Goal: Task Accomplishment & Management: Manage account settings

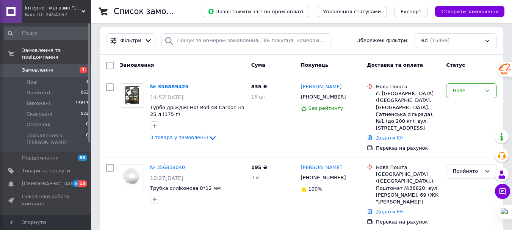
scroll to position [66, 0]
click at [480, 89] on div "Нове" at bounding box center [466, 90] width 29 height 8
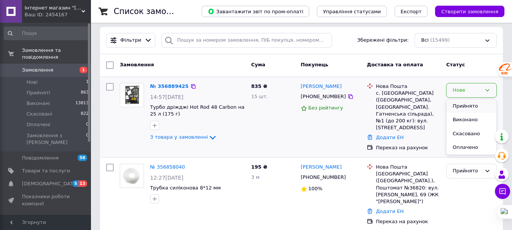
click at [472, 105] on li "Прийнято" at bounding box center [471, 106] width 50 height 14
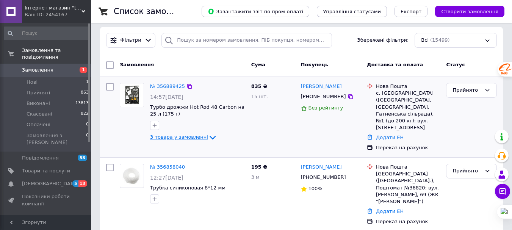
click at [187, 136] on span "3 товара у замовленні" at bounding box center [179, 137] width 58 height 6
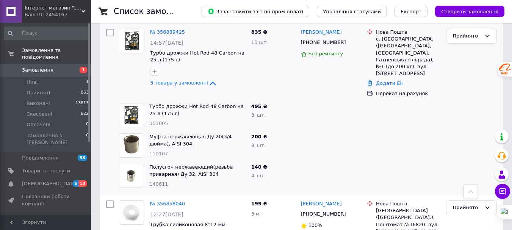
scroll to position [119, 0]
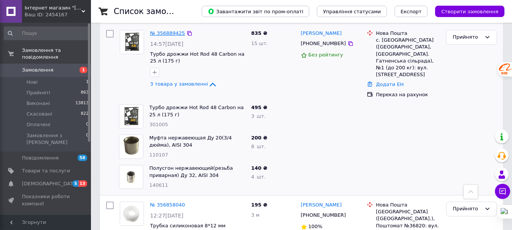
click at [172, 34] on link "№ 356889425" at bounding box center [167, 33] width 35 height 6
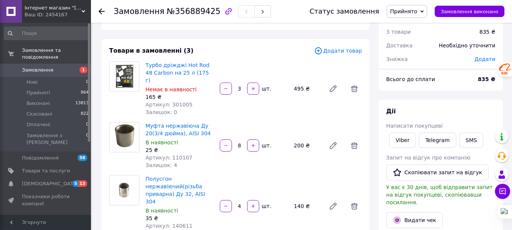
scroll to position [18, 0]
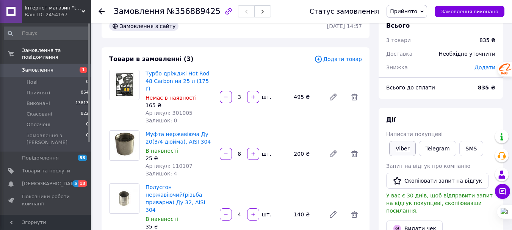
click at [402, 146] on link "Viber" at bounding box center [402, 148] width 27 height 15
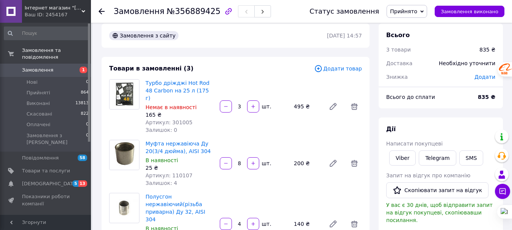
scroll to position [0, 0]
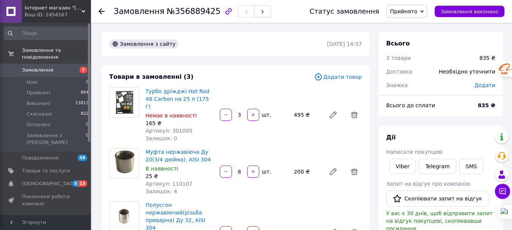
click at [101, 10] on icon at bounding box center [102, 11] width 6 height 6
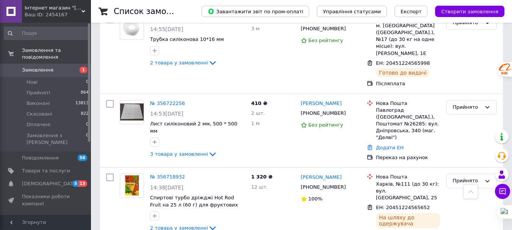
scroll to position [823, 0]
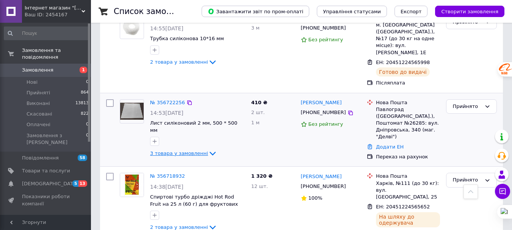
click at [187, 150] on span "3 товара у замовленні" at bounding box center [179, 153] width 58 height 6
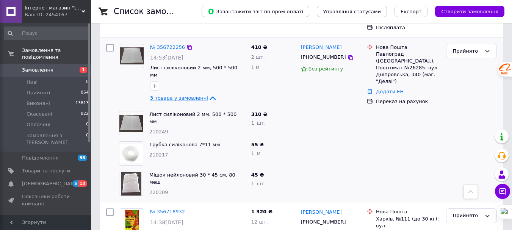
scroll to position [879, 0]
click at [317, 117] on div at bounding box center [331, 123] width 66 height 30
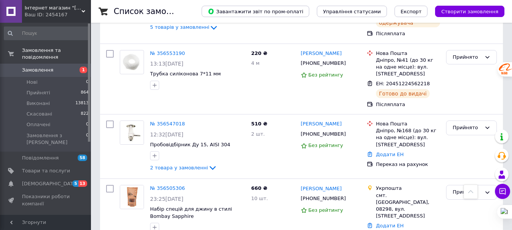
scroll to position [1904, 0]
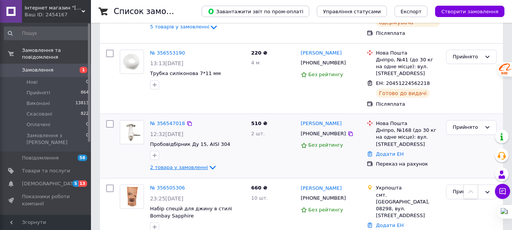
click at [195, 164] on span "2 товара у замовленні" at bounding box center [179, 167] width 58 height 6
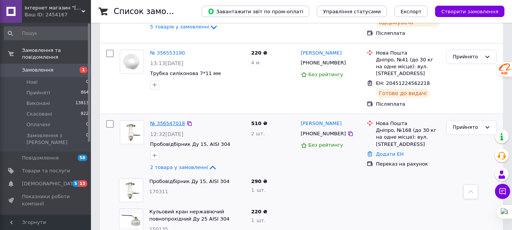
click at [165, 120] on link "№ 356547018" at bounding box center [167, 123] width 35 height 6
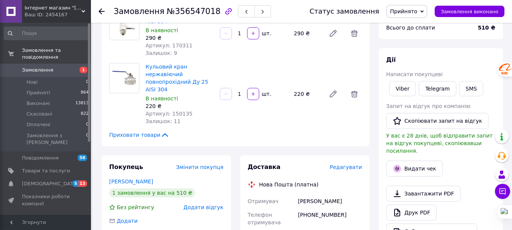
scroll to position [76, 0]
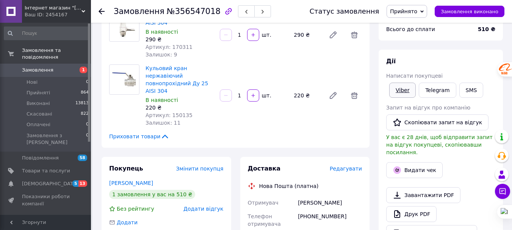
click at [398, 87] on link "Viber" at bounding box center [402, 90] width 27 height 15
click at [376, 42] on div "Всього 2 товари 510 ₴ Доставка Необхідно уточнити Знижка Додати Всього до сплат…" at bounding box center [440, 208] width 133 height 505
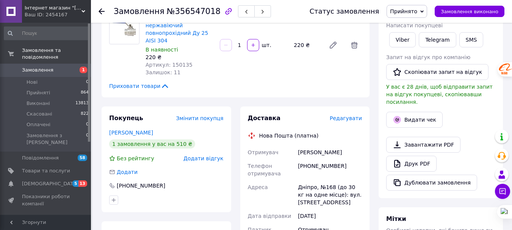
scroll to position [127, 0]
click at [100, 10] on use at bounding box center [102, 11] width 6 height 6
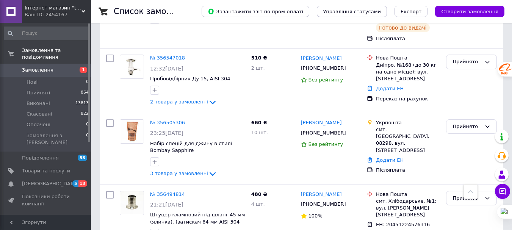
scroll to position [1874, 0]
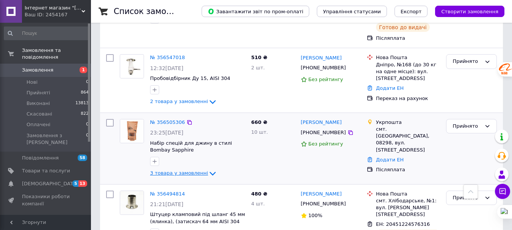
click at [185, 170] on span "3 товара у замовленні" at bounding box center [179, 173] width 58 height 6
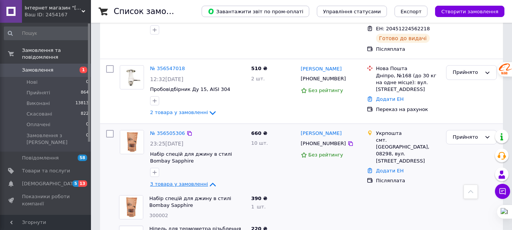
scroll to position [1859, 0]
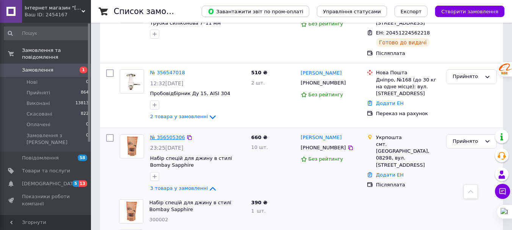
click at [169, 134] on link "№ 356505306" at bounding box center [167, 137] width 35 height 6
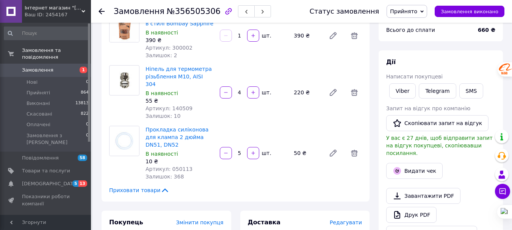
scroll to position [69, 0]
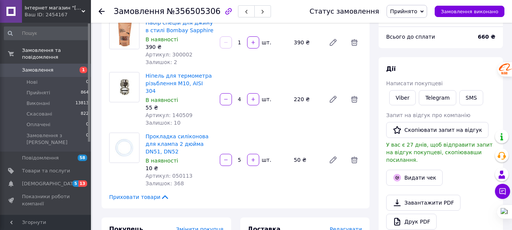
click at [102, 12] on icon at bounding box center [102, 11] width 6 height 6
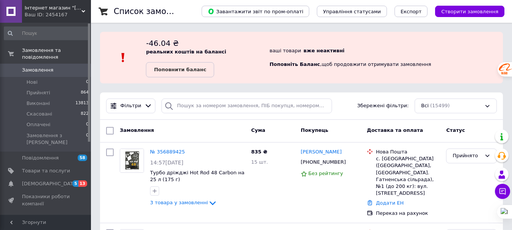
click at [214, 124] on div "Замовлення" at bounding box center [182, 131] width 131 height 14
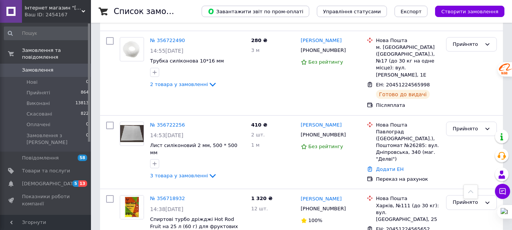
scroll to position [801, 0]
click at [160, 122] on link "№ 356722256" at bounding box center [167, 125] width 35 height 6
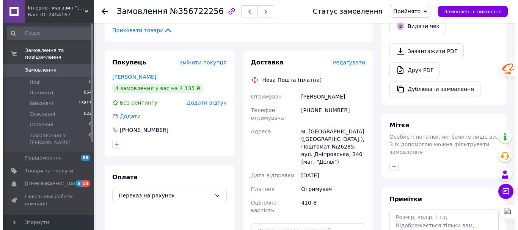
scroll to position [215, 0]
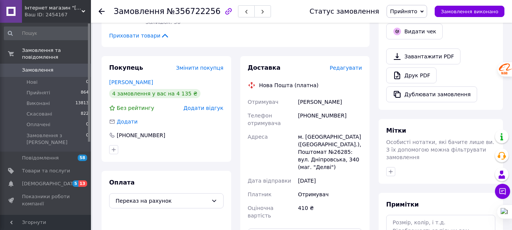
click at [336, 65] on span "Редагувати" at bounding box center [346, 68] width 32 height 6
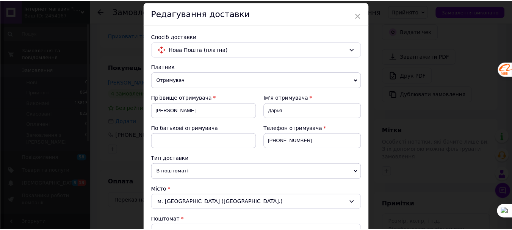
scroll to position [0, 0]
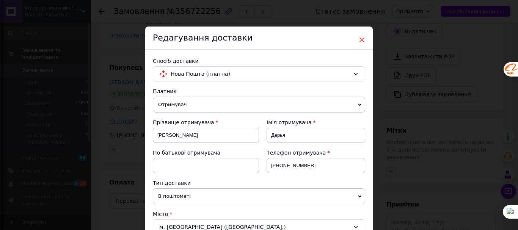
click at [361, 39] on span "×" at bounding box center [361, 39] width 7 height 13
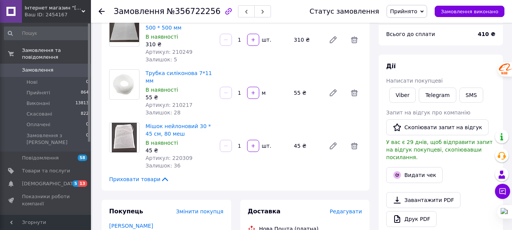
scroll to position [68, 0]
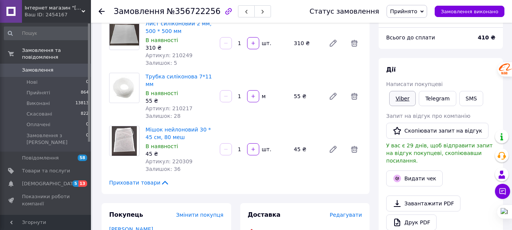
click at [399, 97] on link "Viber" at bounding box center [402, 98] width 27 height 15
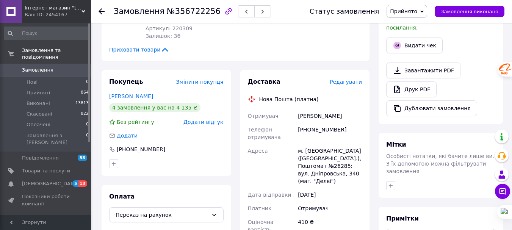
scroll to position [207, 0]
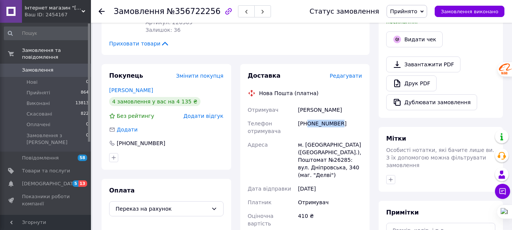
drag, startPoint x: 307, startPoint y: 115, endPoint x: 335, endPoint y: 115, distance: 28.4
click at [335, 117] on div "[PHONE_NUMBER]" at bounding box center [329, 127] width 67 height 21
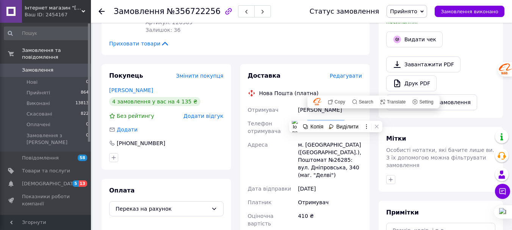
copy div "0953390804"
click at [186, 205] on span "Переказ на рахунок" at bounding box center [162, 209] width 92 height 8
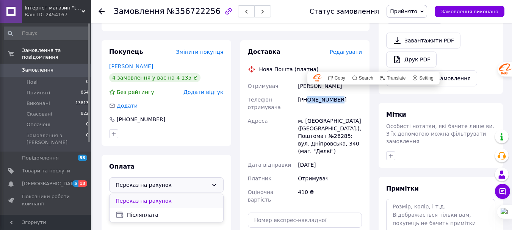
scroll to position [247, 0]
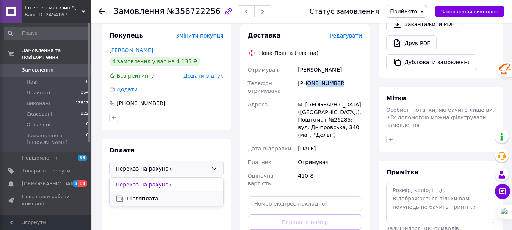
click at [162, 195] on span "Післяплата" at bounding box center [172, 199] width 90 height 8
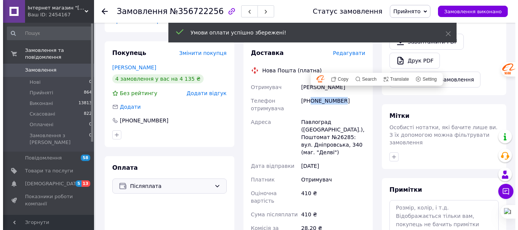
scroll to position [227, 0]
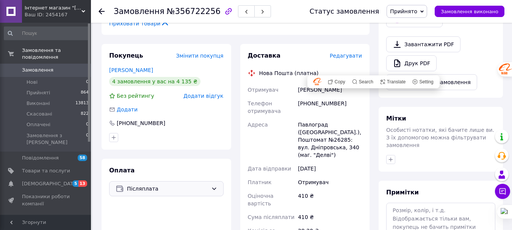
click at [304, 52] on div "Доставка" at bounding box center [289, 56] width 82 height 9
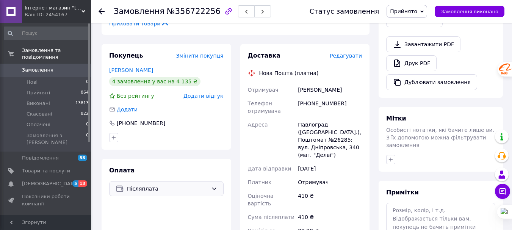
click at [342, 53] on span "Редагувати" at bounding box center [346, 56] width 32 height 6
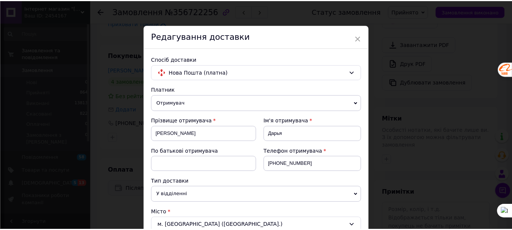
scroll to position [0, 0]
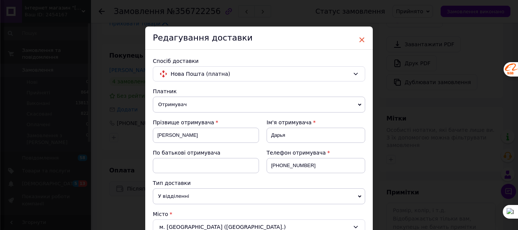
click at [359, 38] on span "×" at bounding box center [361, 39] width 7 height 13
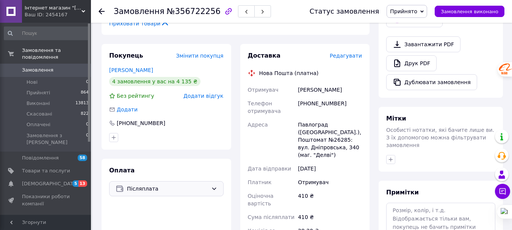
click at [101, 15] on div at bounding box center [106, 11] width 15 height 23
click at [101, 13] on use at bounding box center [102, 11] width 6 height 6
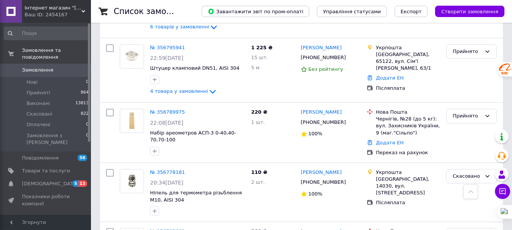
scroll to position [475, 0]
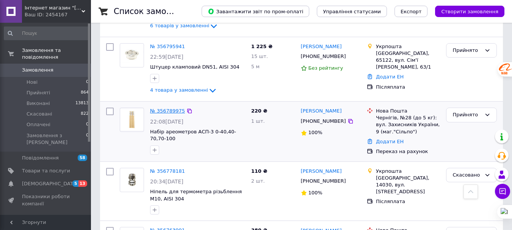
click at [169, 108] on link "№ 356789975" at bounding box center [167, 111] width 35 height 6
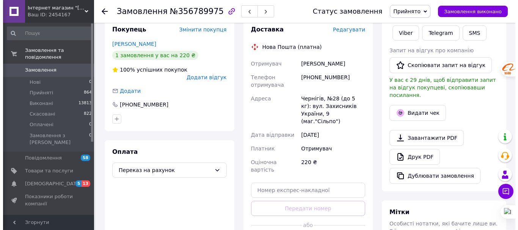
scroll to position [133, 0]
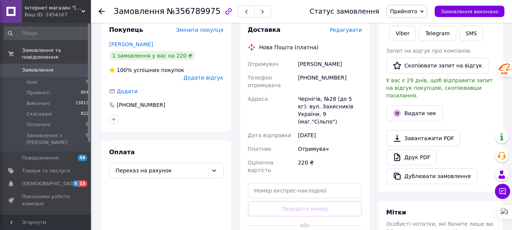
click at [350, 25] on div "Доставка Редагувати Нова Пошта (платна) Отримувач Федько Іван Телефон отримувач…" at bounding box center [305, 137] width 130 height 239
click at [350, 27] on span "Редагувати" at bounding box center [346, 30] width 32 height 6
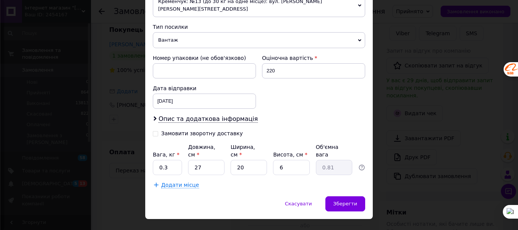
scroll to position [287, 0]
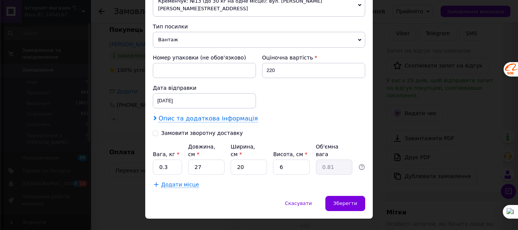
click at [216, 115] on span "Опис та додаткова інформація" at bounding box center [207, 119] width 99 height 8
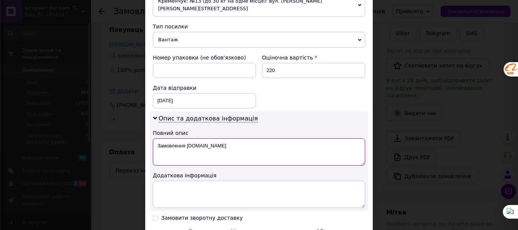
drag, startPoint x: 217, startPoint y: 137, endPoint x: 155, endPoint y: 138, distance: 62.1
click at [155, 138] on textarea "Замовлення [DOMAIN_NAME]" at bounding box center [259, 151] width 212 height 27
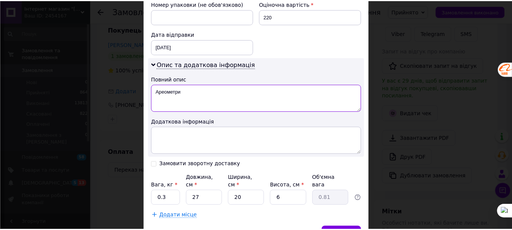
scroll to position [372, 0]
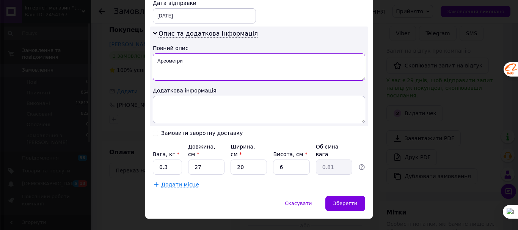
type textarea "Ареометри"
click at [166, 159] on input "0.3" at bounding box center [167, 166] width 29 height 15
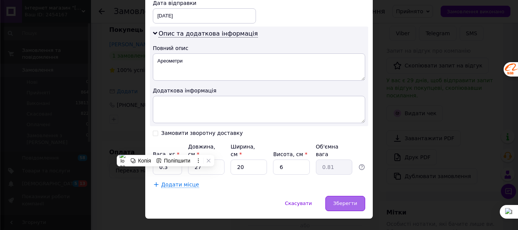
click at [355, 200] on span "Зберегти" at bounding box center [345, 203] width 24 height 6
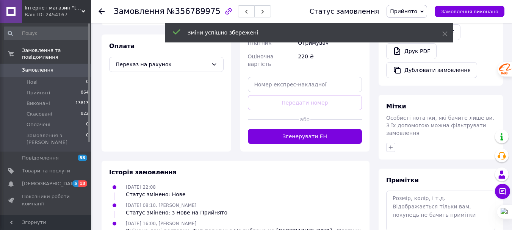
scroll to position [242, 0]
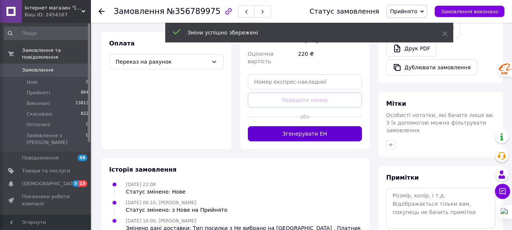
click at [322, 126] on button "Згенерувати ЕН" at bounding box center [305, 133] width 114 height 15
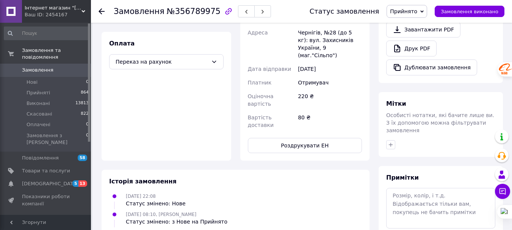
click at [101, 11] on icon at bounding box center [102, 11] width 6 height 6
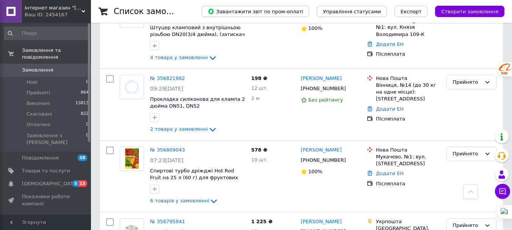
scroll to position [300, 0]
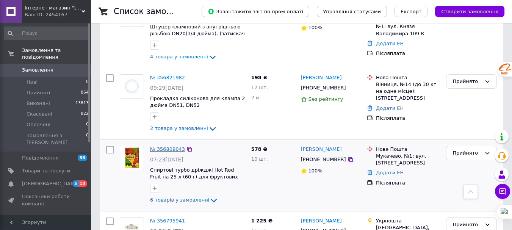
click at [163, 146] on link "№ 356809043" at bounding box center [167, 149] width 35 height 6
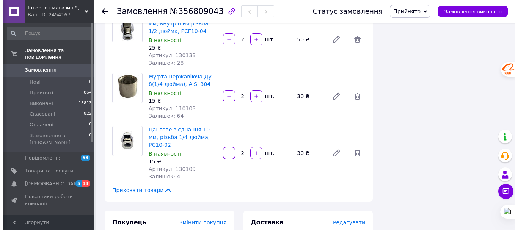
scroll to position [326, 0]
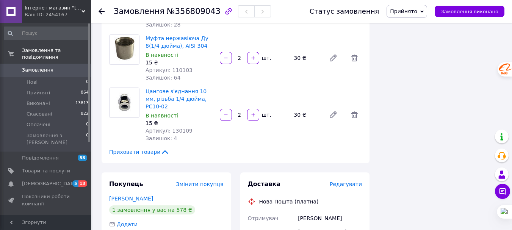
click at [345, 181] on span "Редагувати" at bounding box center [346, 184] width 32 height 6
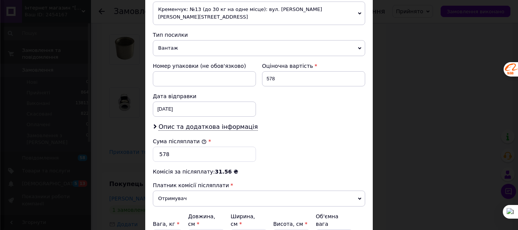
scroll to position [283, 0]
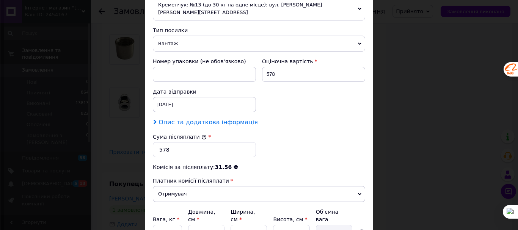
click at [208, 119] on span "Опис та додаткова інформація" at bounding box center [207, 123] width 99 height 8
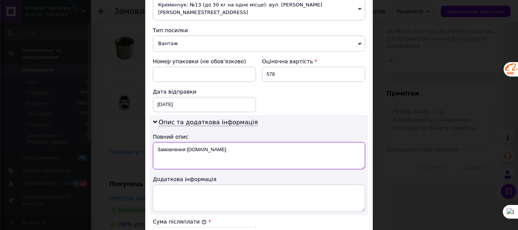
drag, startPoint x: 209, startPoint y: 141, endPoint x: 161, endPoint y: 141, distance: 48.1
click at [161, 142] on textarea "Замовлення [DOMAIN_NAME]" at bounding box center [259, 155] width 212 height 27
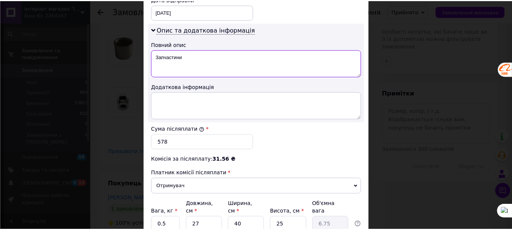
scroll to position [433, 0]
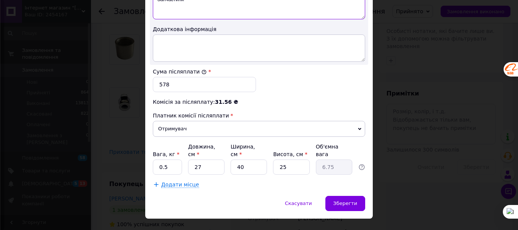
type textarea "Запчастини"
click at [166, 159] on input "0.5" at bounding box center [167, 166] width 29 height 15
type input "0.7"
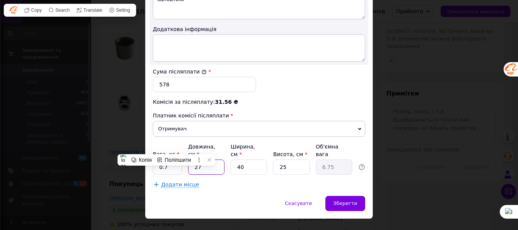
type input "2"
type input "0.5"
type input "21"
type input "5.25"
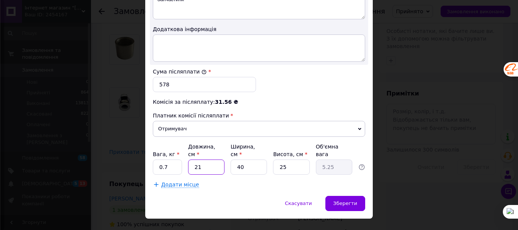
type input "21"
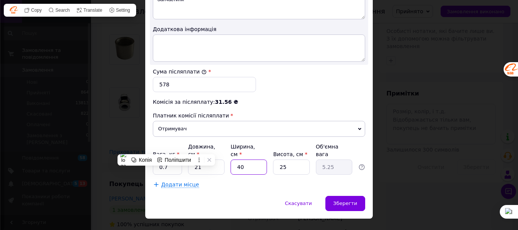
type input "1"
type input "0.13"
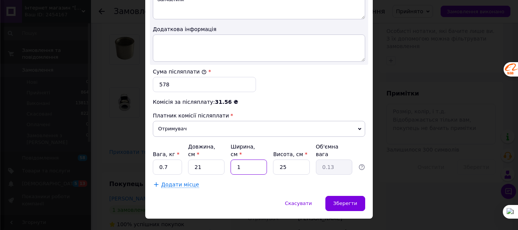
type input "12"
type input "1.58"
type input "127"
type input "16.67"
type input "12"
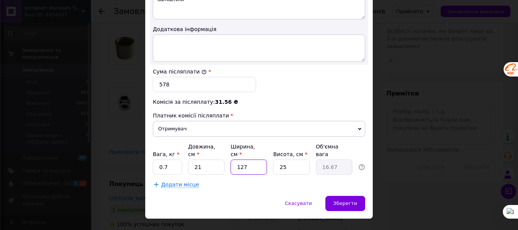
type input "1.58"
type input "12"
type input "7"
type input "0.44"
type input "7"
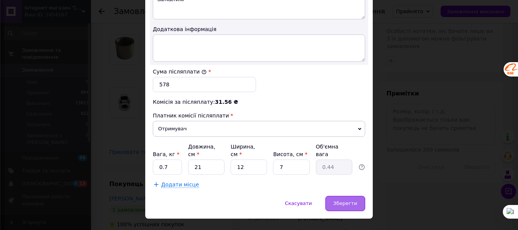
click at [352, 196] on div "Зберегти" at bounding box center [345, 203] width 40 height 15
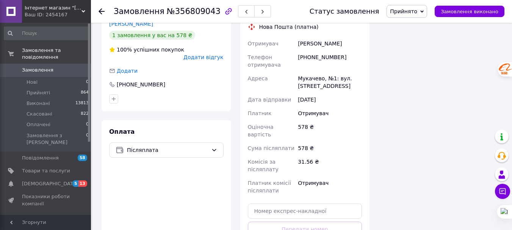
scroll to position [508, 0]
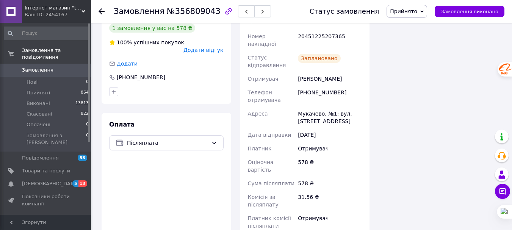
click at [103, 10] on icon at bounding box center [102, 11] width 6 height 6
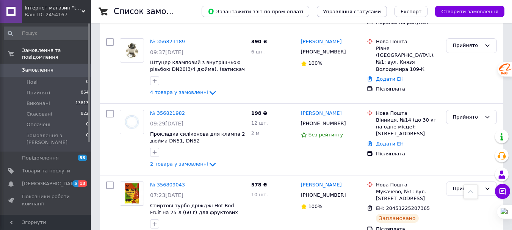
scroll to position [265, 0]
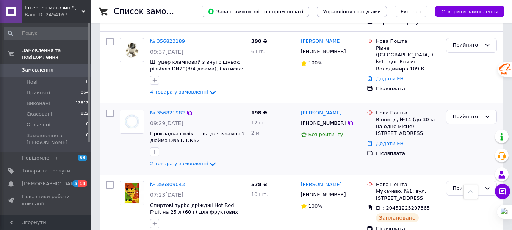
click at [177, 110] on link "№ 356821982" at bounding box center [167, 113] width 35 height 6
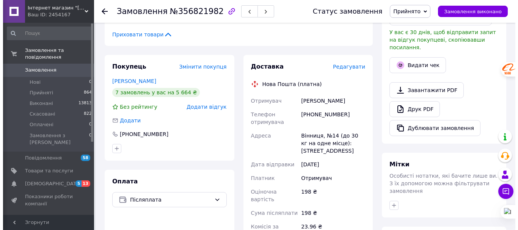
scroll to position [174, 0]
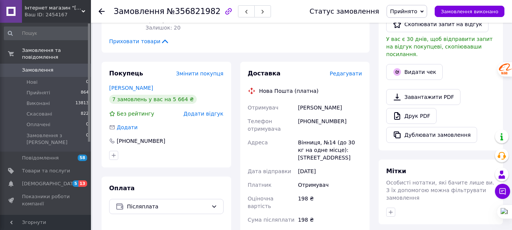
click at [349, 70] on span "Редагувати" at bounding box center [346, 73] width 32 height 6
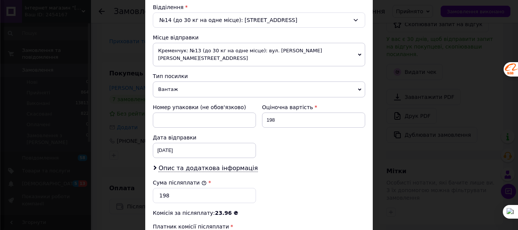
scroll to position [240, 0]
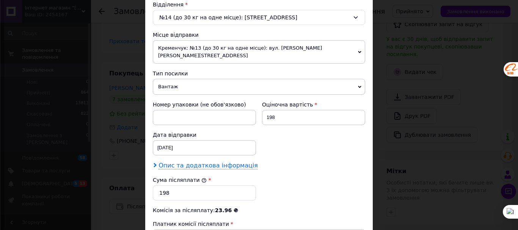
click at [214, 162] on span "Опис та додаткова інформація" at bounding box center [207, 166] width 99 height 8
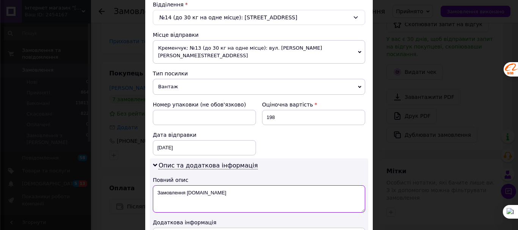
drag, startPoint x: 211, startPoint y: 186, endPoint x: 163, endPoint y: 187, distance: 48.9
click at [163, 187] on textarea "Замовлення [DOMAIN_NAME]" at bounding box center [259, 198] width 212 height 27
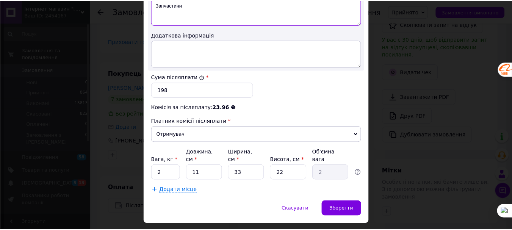
scroll to position [433, 0]
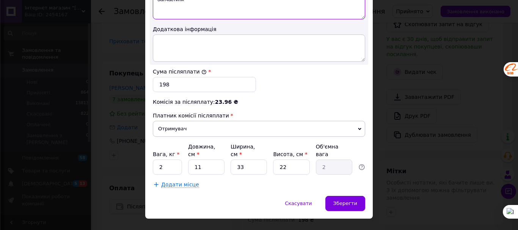
type textarea "Запчастини"
click at [167, 159] on input "2" at bounding box center [167, 166] width 29 height 15
type input "0.2"
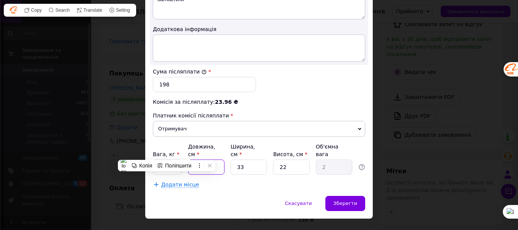
type input "2"
type input "0.36"
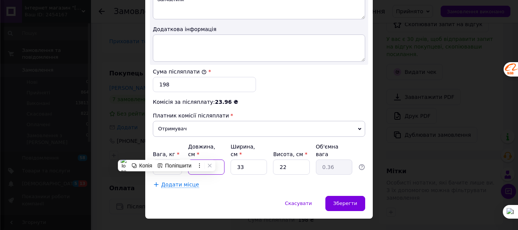
type input "25"
type input "4.54"
type input "25"
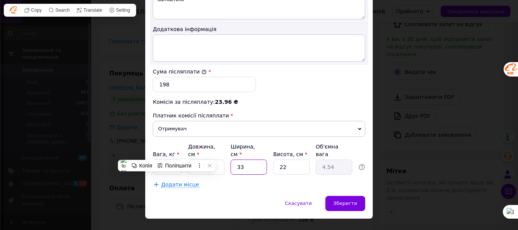
type input "2"
type input "0.28"
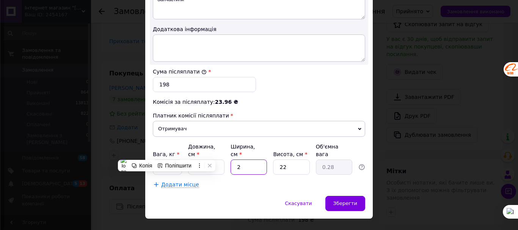
type input "20"
type input "2.75"
type input "20"
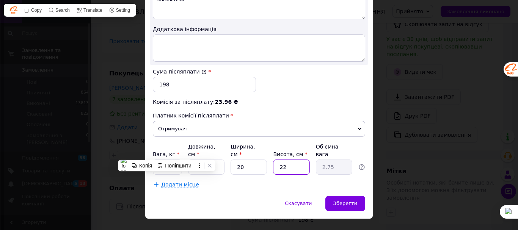
type input "6"
type input "0.75"
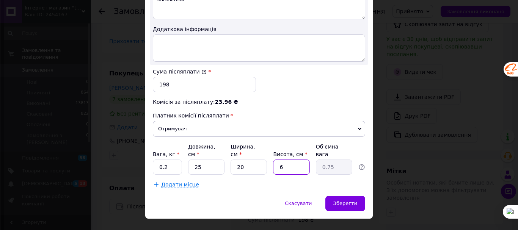
type input "6"
click at [354, 196] on div "Зберегти" at bounding box center [345, 203] width 40 height 15
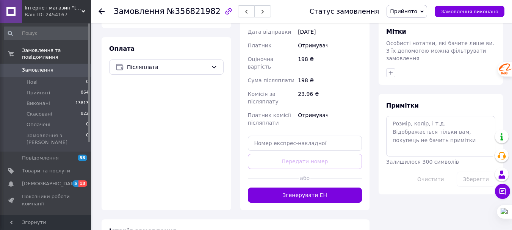
scroll to position [323, 0]
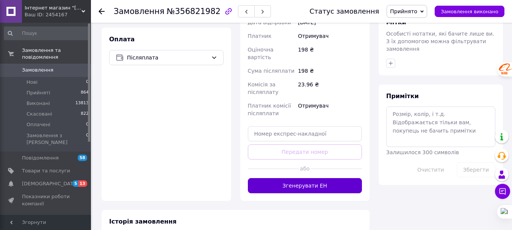
click at [325, 178] on button "Згенерувати ЕН" at bounding box center [305, 185] width 114 height 15
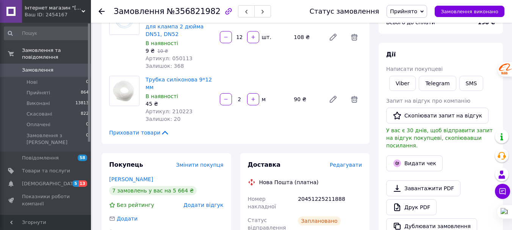
scroll to position [81, 0]
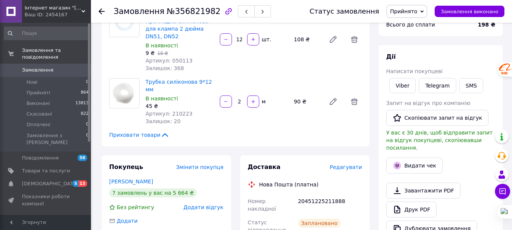
click at [100, 9] on icon at bounding box center [102, 11] width 6 height 6
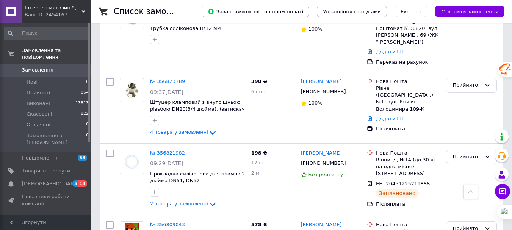
scroll to position [255, 0]
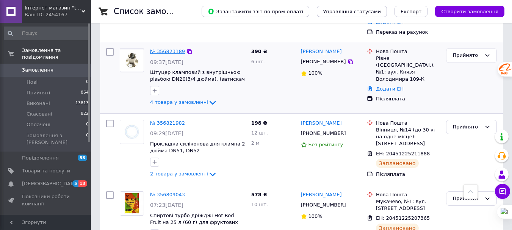
click at [159, 48] on link "№ 356823189" at bounding box center [167, 51] width 35 height 6
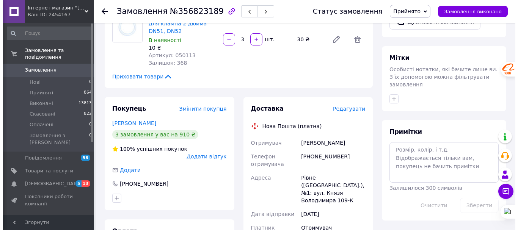
scroll to position [288, 0]
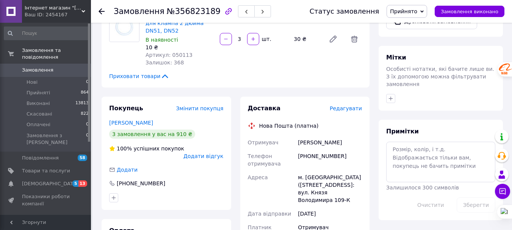
click at [339, 105] on span "Редагувати" at bounding box center [346, 108] width 32 height 6
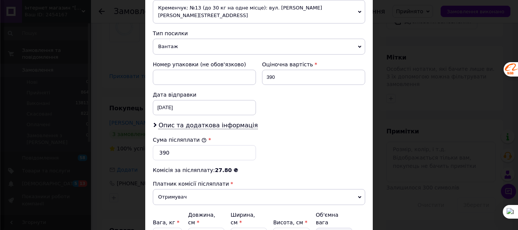
scroll to position [280, 0]
click at [226, 121] on span "Опис та додаткова інформація" at bounding box center [207, 125] width 99 height 8
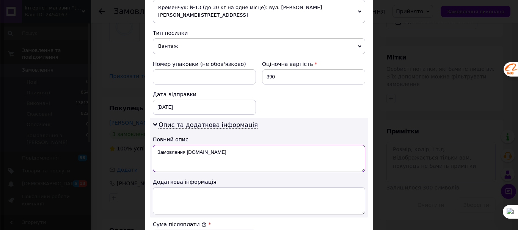
drag, startPoint x: 219, startPoint y: 142, endPoint x: 163, endPoint y: 147, distance: 57.0
click at [163, 147] on textarea "Замовлення [DOMAIN_NAME]" at bounding box center [259, 158] width 212 height 27
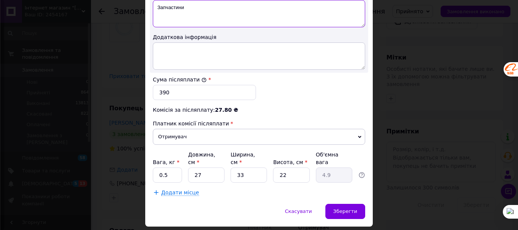
scroll to position [433, 0]
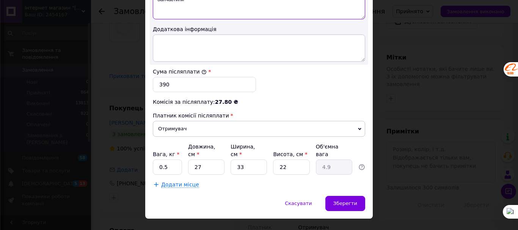
type textarea "Запчастини"
click at [167, 159] on input "0.5" at bounding box center [167, 166] width 29 height 15
type input "0.6"
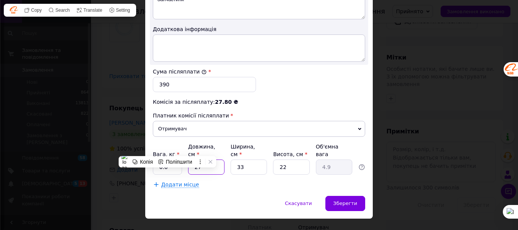
type input "2"
type input "0.36"
type input "25"
type input "4.54"
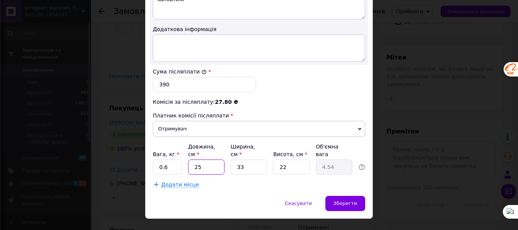
type input "25"
type input "2"
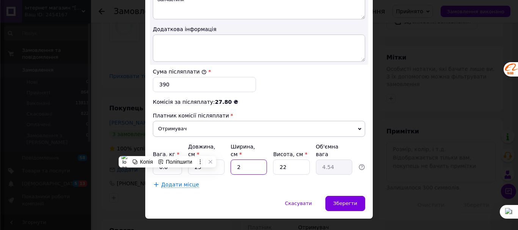
type input "0.28"
type input "20"
type input "2.75"
type input "20"
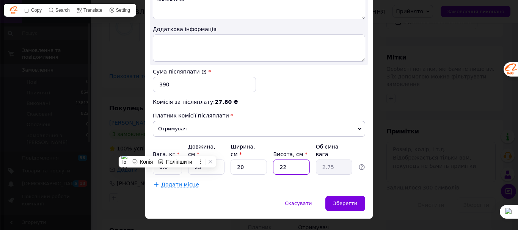
type input "6"
type input "0.75"
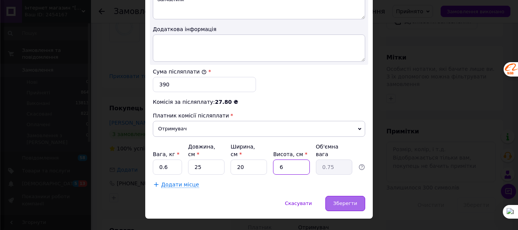
type input "6"
click at [342, 200] on span "Зберегти" at bounding box center [345, 203] width 24 height 6
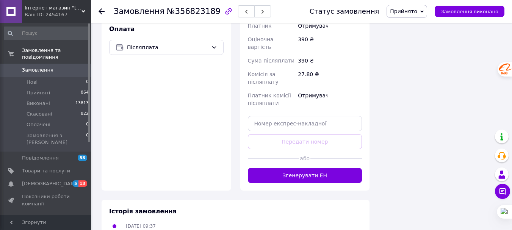
scroll to position [490, 0]
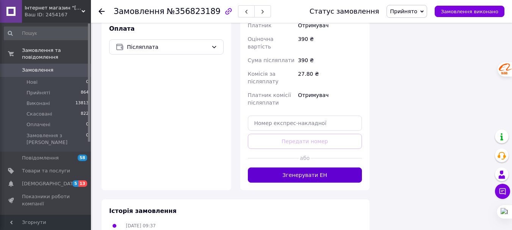
click at [325, 167] on button "Згенерувати ЕН" at bounding box center [305, 174] width 114 height 15
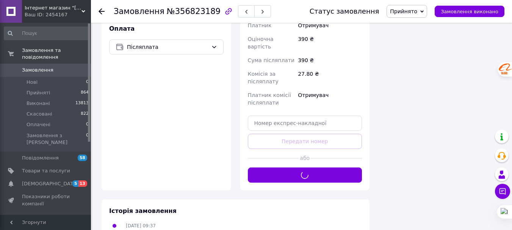
click at [100, 11] on use at bounding box center [102, 11] width 6 height 6
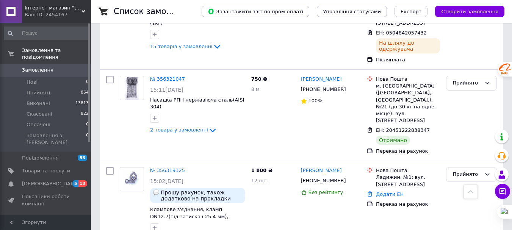
scroll to position [2677, 0]
click at [175, 167] on link "№ 356319325" at bounding box center [167, 170] width 35 height 6
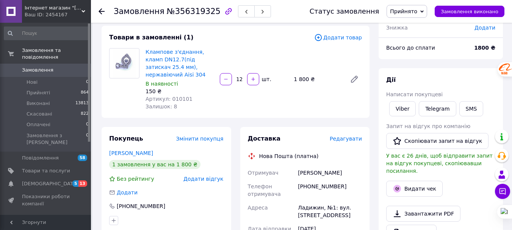
scroll to position [57, 0]
click at [100, 11] on use at bounding box center [102, 11] width 6 height 6
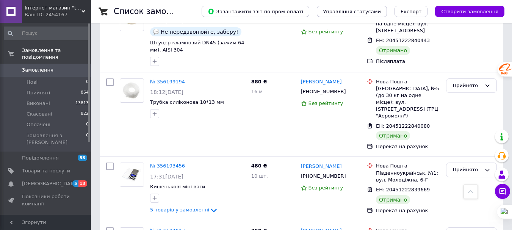
scroll to position [3142, 0]
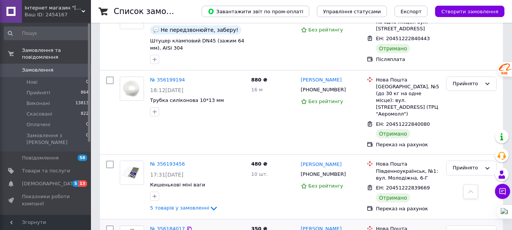
click at [166, 226] on link "№ 356184017" at bounding box center [167, 229] width 35 height 6
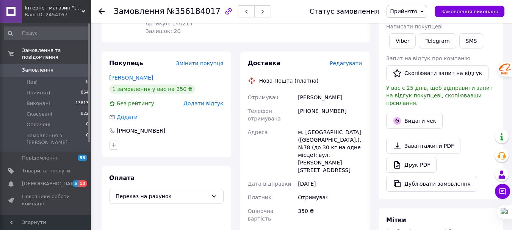
scroll to position [123, 0]
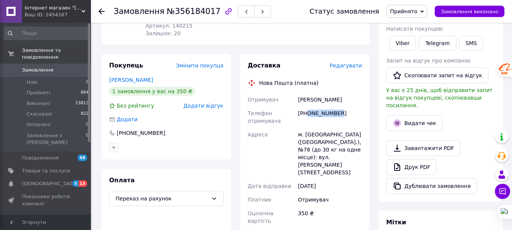
drag, startPoint x: 308, startPoint y: 106, endPoint x: 338, endPoint y: 108, distance: 30.0
click at [338, 108] on div "[PHONE_NUMBER]" at bounding box center [329, 116] width 67 height 21
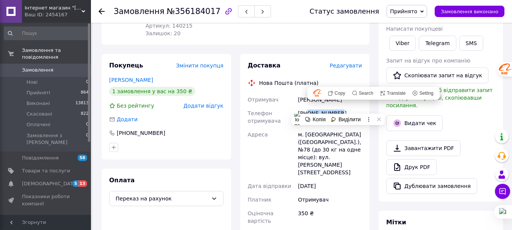
copy div "0972987641"
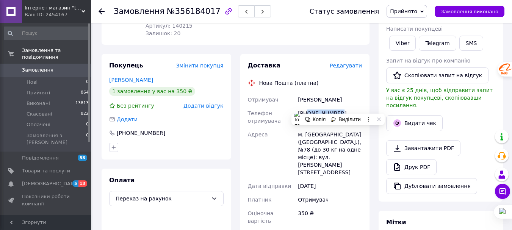
click at [338, 108] on div "[PHONE_NUMBER]" at bounding box center [329, 116] width 67 height 21
click at [405, 44] on link "Viber" at bounding box center [402, 43] width 27 height 15
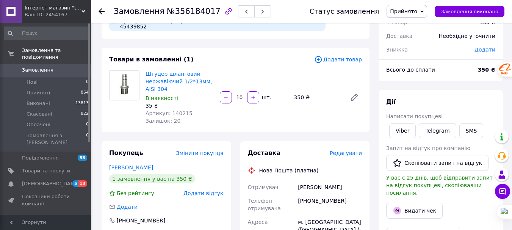
scroll to position [14, 0]
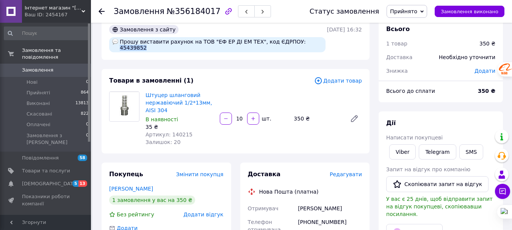
drag, startPoint x: 283, startPoint y: 42, endPoint x: 305, endPoint y: 42, distance: 21.6
click at [305, 42] on div "Прошу виставити рахунок на ТОВ "ЕФ ЕР ДІ ЕМ ТЕХ", код ЄДРПОУ: 45439852" at bounding box center [217, 44] width 216 height 15
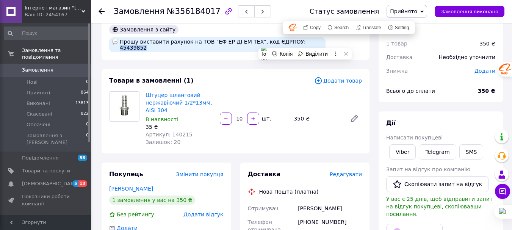
copy div "45439852"
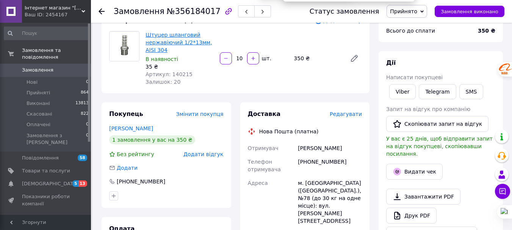
scroll to position [75, 0]
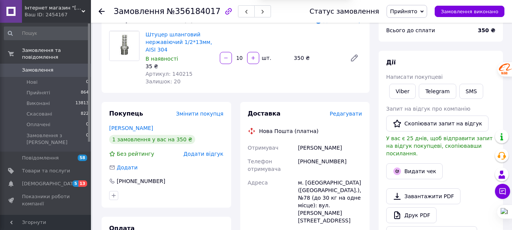
click at [100, 8] on div at bounding box center [102, 12] width 6 height 8
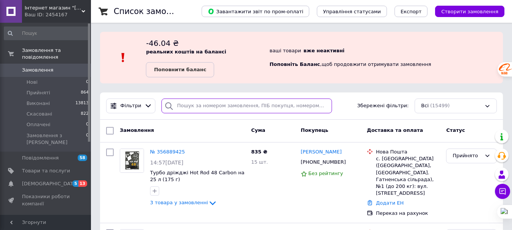
click at [181, 106] on input "search" at bounding box center [246, 106] width 170 height 15
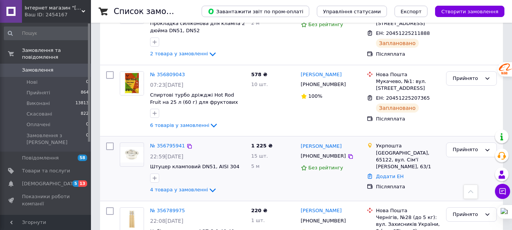
scroll to position [382, 0]
click at [173, 142] on link "№ 356795941" at bounding box center [167, 145] width 35 height 6
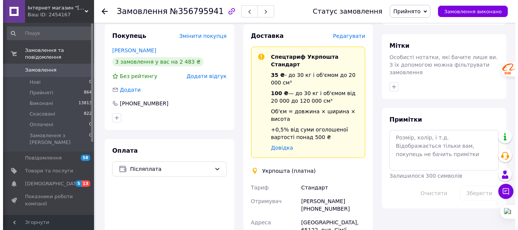
scroll to position [298, 0]
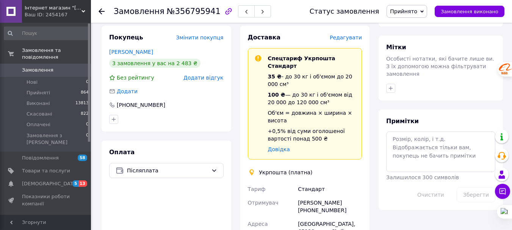
click at [344, 34] on span "Редагувати" at bounding box center [346, 37] width 32 height 6
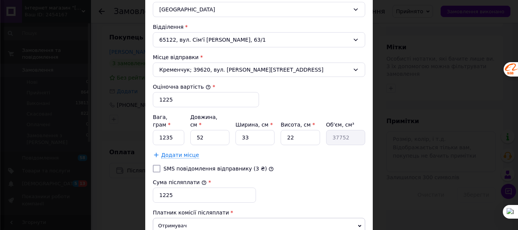
scroll to position [247, 0]
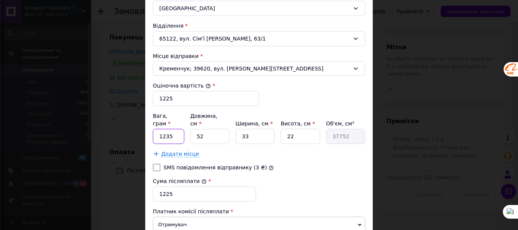
click at [174, 131] on input "1235" at bounding box center [168, 136] width 31 height 15
type input "2200"
click at [199, 129] on input "52" at bounding box center [209, 136] width 39 height 15
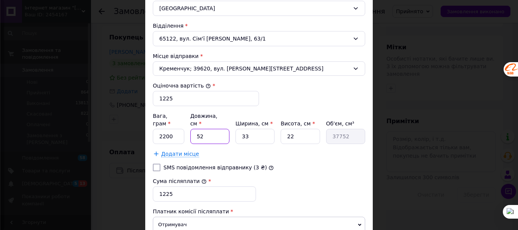
click at [199, 129] on input "52" at bounding box center [209, 136] width 39 height 15
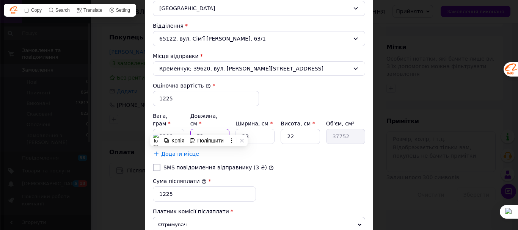
type input "3"
type input "2178"
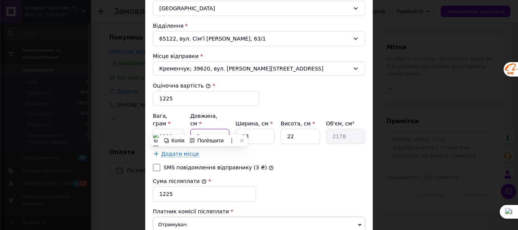
type input "32"
type input "23232"
type input "32"
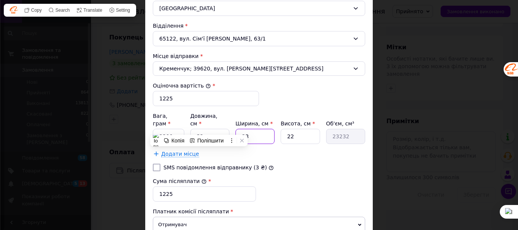
type input "2"
type input "1408"
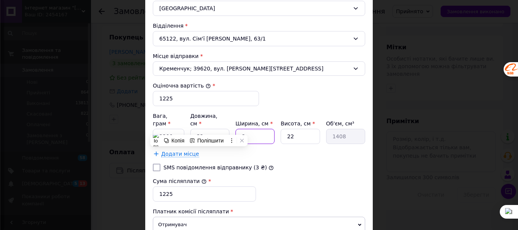
type input "23"
type input "16192"
type input "23"
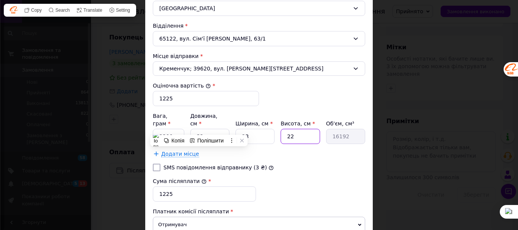
type input "1"
type input "736"
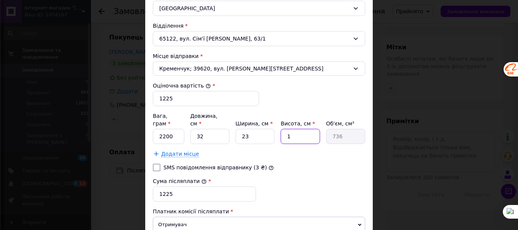
type input "10"
type input "7360"
type input "10"
click at [313, 155] on div "Тариф * Стандарт Платник * Отримувач Прізвище отримувача * Лужанов Ім'я отримув…" at bounding box center [259, 39] width 212 height 399
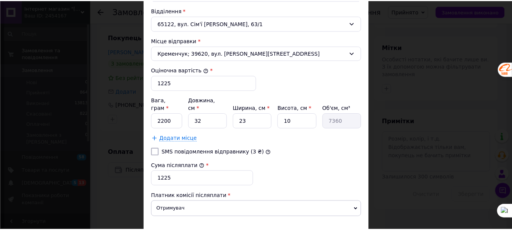
scroll to position [305, 0]
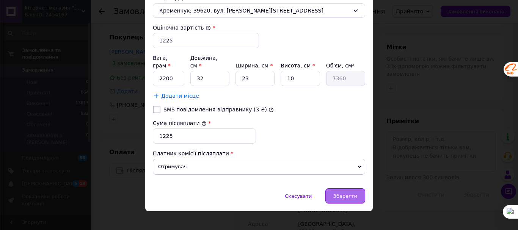
click at [350, 193] on span "Зберегти" at bounding box center [345, 196] width 24 height 6
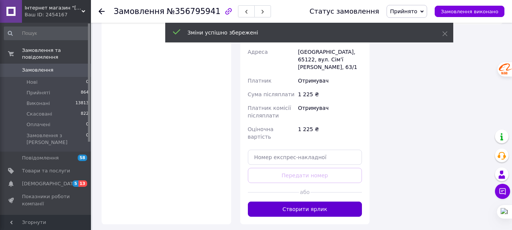
scroll to position [472, 0]
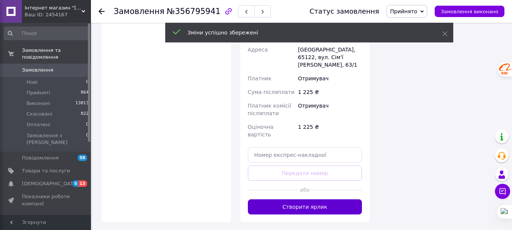
click at [338, 199] on button "Створити ярлик" at bounding box center [305, 206] width 114 height 15
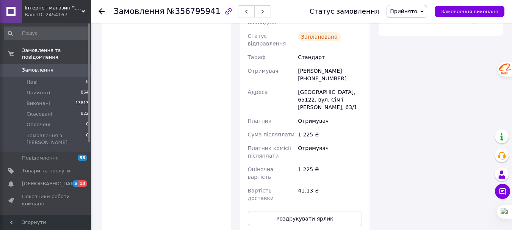
click at [335, 211] on button "Роздрукувати ярлик" at bounding box center [305, 218] width 114 height 15
click at [100, 8] on div at bounding box center [102, 12] width 6 height 8
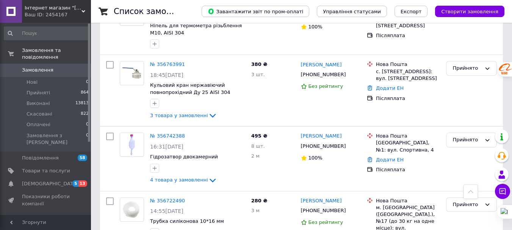
scroll to position [667, 0]
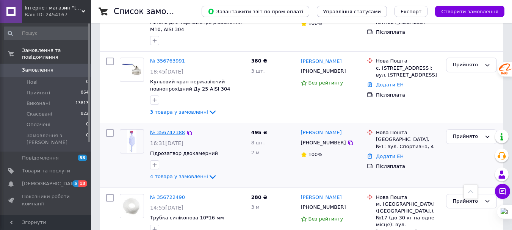
click at [160, 130] on link "№ 356742388" at bounding box center [167, 133] width 35 height 6
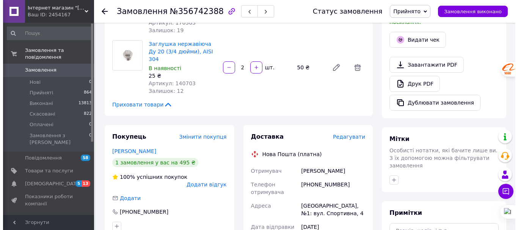
scroll to position [206, 0]
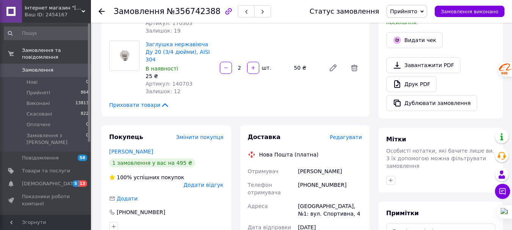
click at [352, 134] on span "Редагувати" at bounding box center [346, 137] width 32 height 6
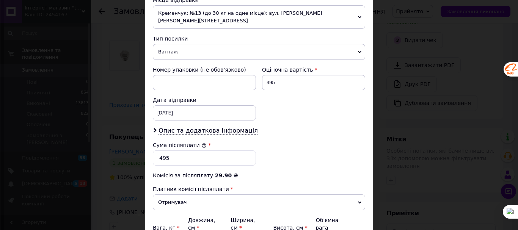
scroll to position [283, 0]
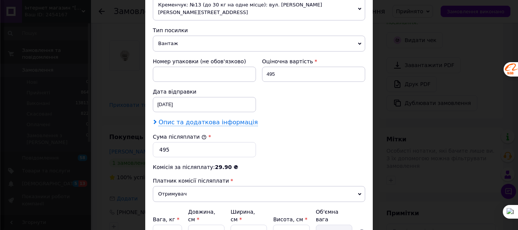
click at [202, 119] on span "Опис та додаткова інформація" at bounding box center [207, 123] width 99 height 8
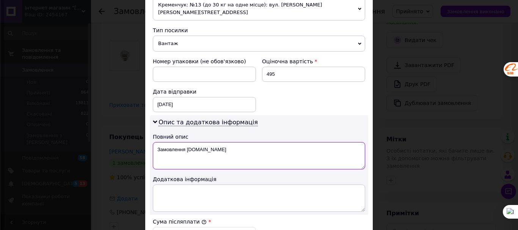
drag, startPoint x: 210, startPoint y: 141, endPoint x: 163, endPoint y: 143, distance: 47.8
click at [163, 143] on textarea "Замовлення [DOMAIN_NAME]" at bounding box center [259, 155] width 212 height 27
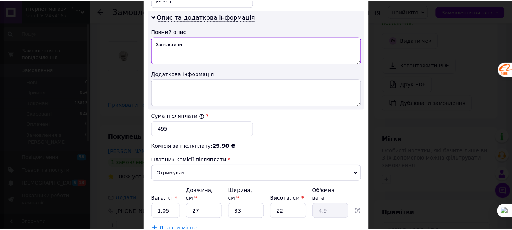
scroll to position [427, 0]
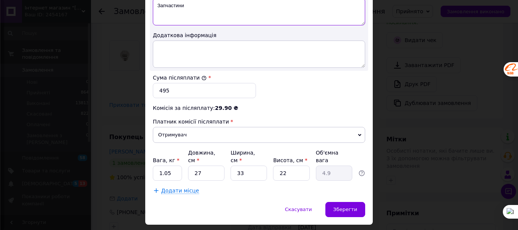
type textarea "Запчастини"
click at [170, 166] on input "1.05" at bounding box center [167, 173] width 29 height 15
type input "0.7"
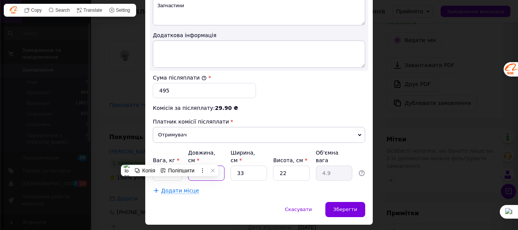
type input "2"
type input "0.36"
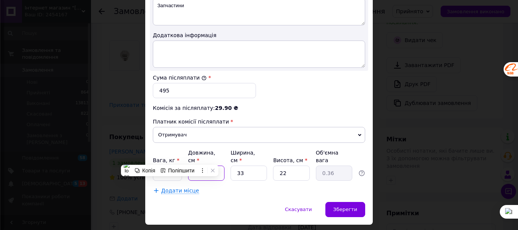
type input "21"
type input "3.81"
type input "21"
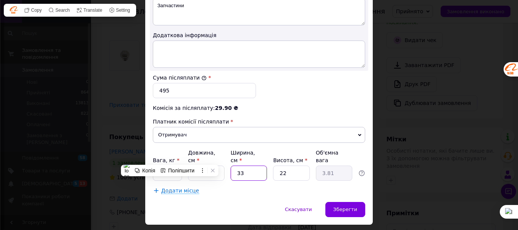
type input "2"
type input "0.23"
type input "21"
type input "2.43"
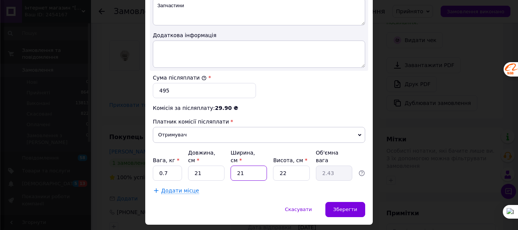
type input "21"
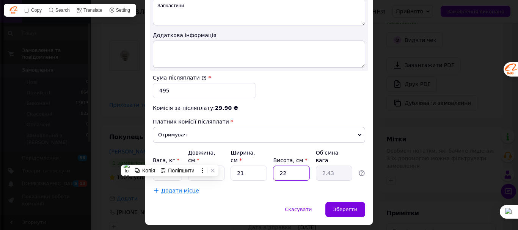
type input "7"
type input "0.77"
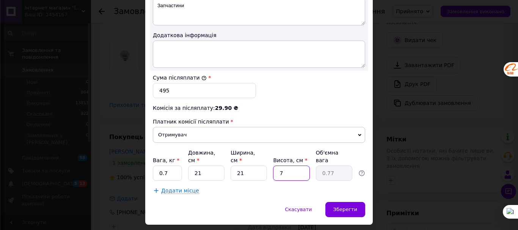
type input "7"
click at [255, 187] on div "Додати місце" at bounding box center [259, 191] width 212 height 8
click at [344, 206] on span "Зберегти" at bounding box center [345, 209] width 24 height 6
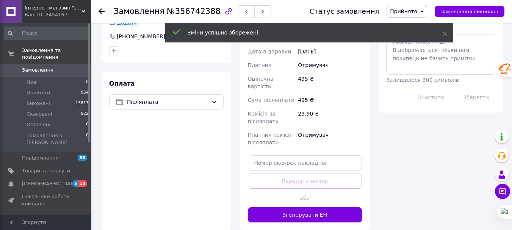
scroll to position [383, 0]
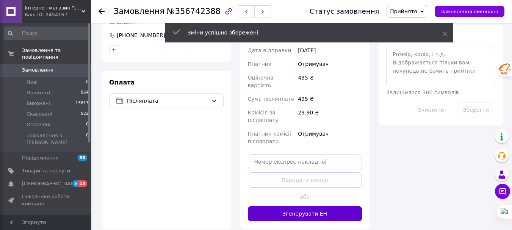
click at [343, 206] on button "Згенерувати ЕН" at bounding box center [305, 213] width 114 height 15
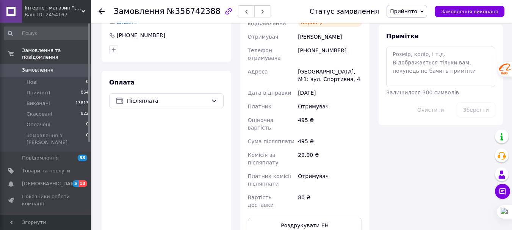
click at [102, 9] on icon at bounding box center [102, 11] width 6 height 6
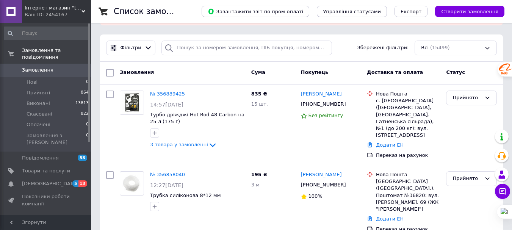
scroll to position [99, 0]
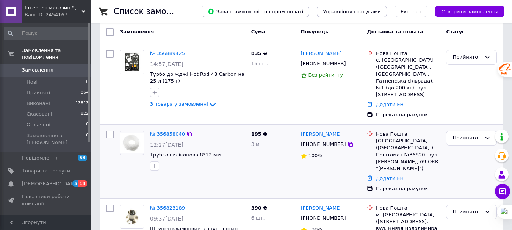
click at [168, 131] on link "№ 356858040" at bounding box center [167, 134] width 35 height 6
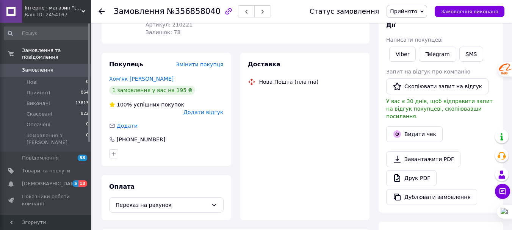
click at [279, 150] on div "Доставка Нова Пошта (платна)" at bounding box center [305, 136] width 130 height 167
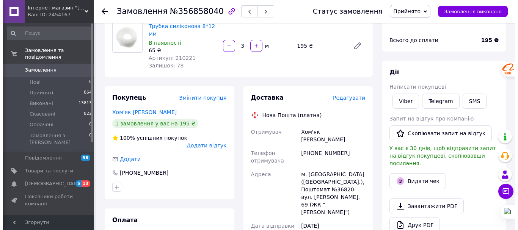
scroll to position [66, 0]
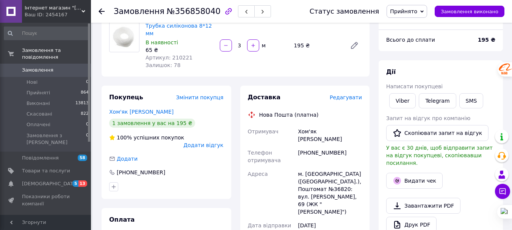
click at [353, 94] on span "Редагувати" at bounding box center [346, 97] width 32 height 6
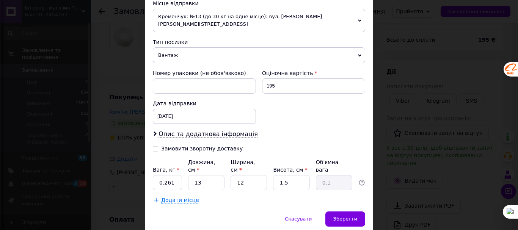
scroll to position [278, 0]
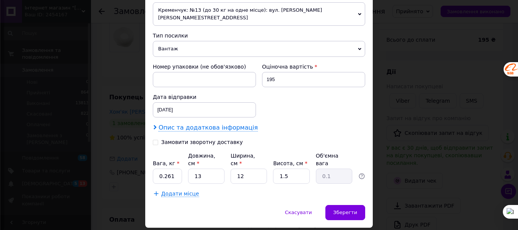
click at [222, 124] on span "Опис та додаткова інформація" at bounding box center [207, 128] width 99 height 8
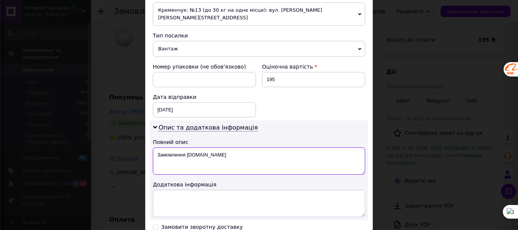
drag, startPoint x: 222, startPoint y: 142, endPoint x: 163, endPoint y: 149, distance: 59.5
click at [163, 149] on textarea "Замовлення [DOMAIN_NAME]" at bounding box center [259, 160] width 212 height 27
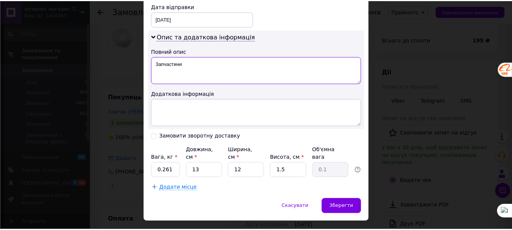
scroll to position [372, 0]
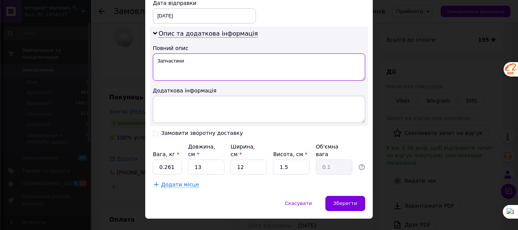
type textarea "Запчастини"
click at [169, 159] on input "0.261" at bounding box center [167, 166] width 29 height 15
type input "0.3"
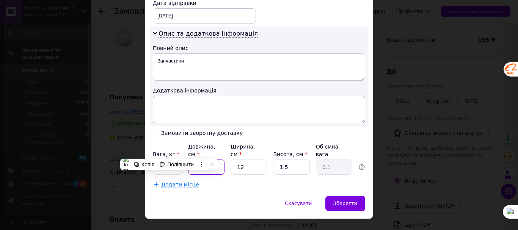
type input "25"
type input "0.11"
type input "25"
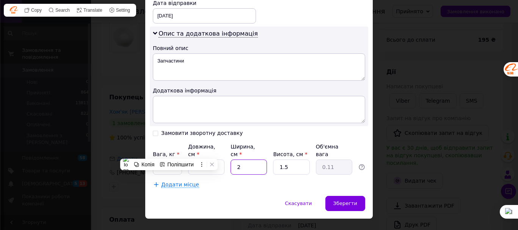
type input "2"
type input "0.1"
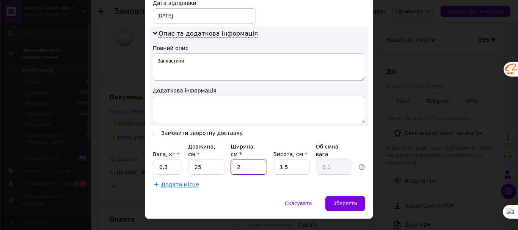
type input "20"
type input "0.19"
type input "20"
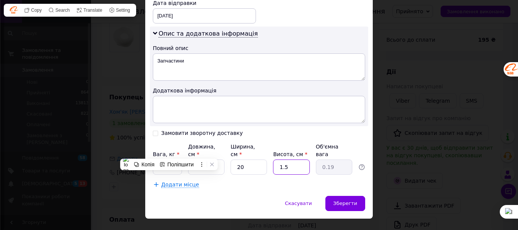
type input "6"
type input "0.75"
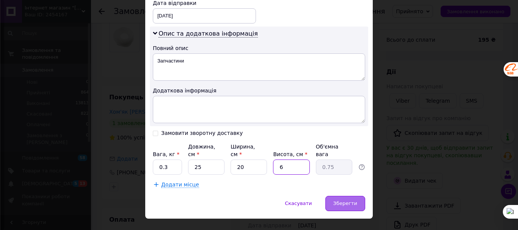
type input "6"
click at [337, 200] on span "Зберегти" at bounding box center [345, 203] width 24 height 6
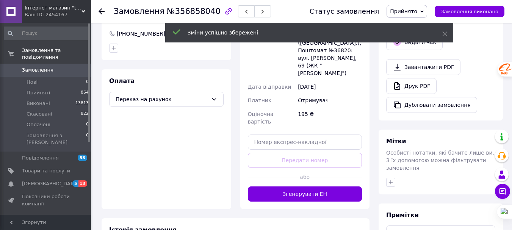
scroll to position [207, 0]
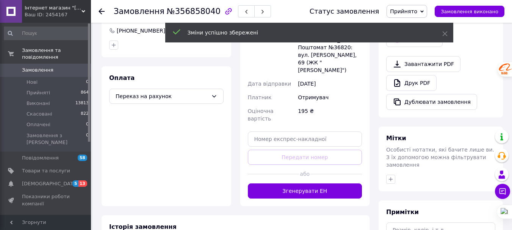
click at [329, 183] on button "Згенерувати ЕН" at bounding box center [305, 190] width 114 height 15
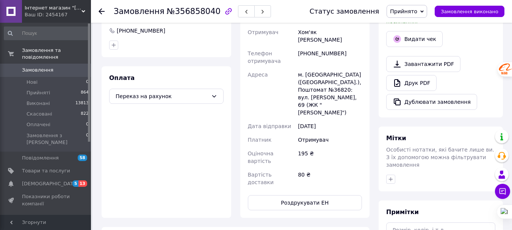
click at [101, 12] on use at bounding box center [102, 11] width 6 height 6
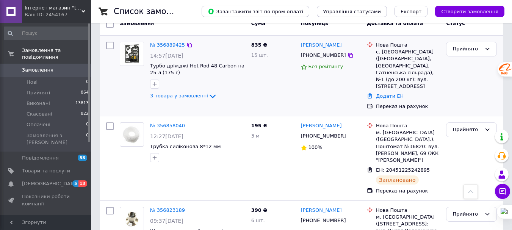
scroll to position [94, 0]
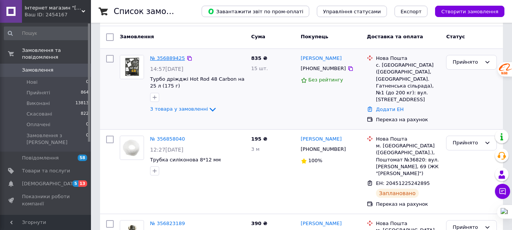
click at [167, 58] on link "№ 356889425" at bounding box center [167, 58] width 35 height 6
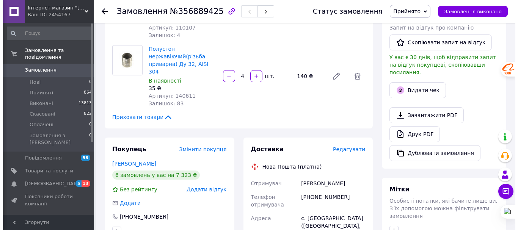
scroll to position [167, 0]
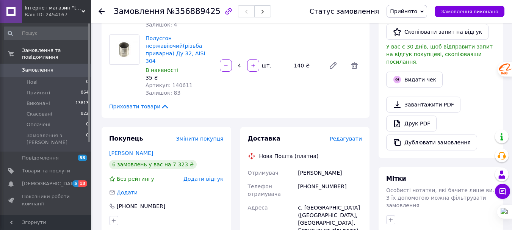
click at [348, 136] on span "Редагувати" at bounding box center [346, 139] width 32 height 6
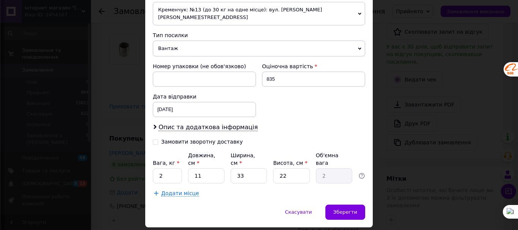
scroll to position [287, 0]
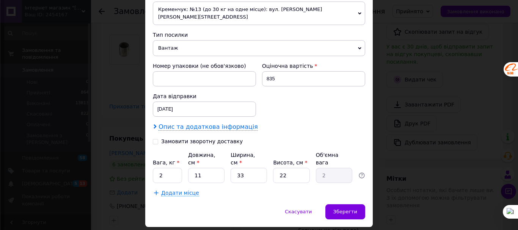
click at [227, 123] on span "Опис та додаткова інформація" at bounding box center [207, 127] width 99 height 8
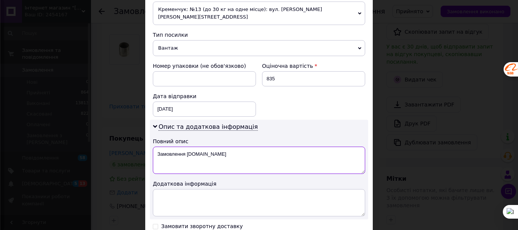
drag, startPoint x: 220, startPoint y: 137, endPoint x: 163, endPoint y: 137, distance: 57.2
click at [163, 147] on textarea "Замовлення [DOMAIN_NAME]" at bounding box center [259, 160] width 212 height 27
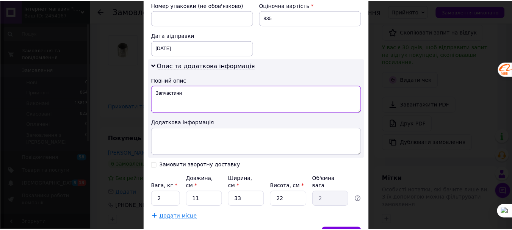
scroll to position [372, 0]
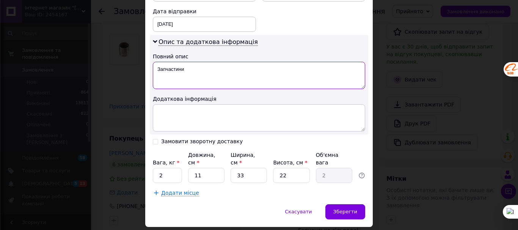
type textarea "Запчастини"
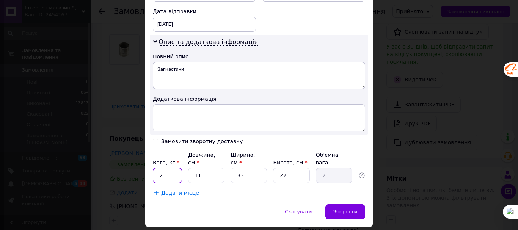
click at [166, 168] on input "2" at bounding box center [167, 175] width 29 height 15
type input "1.4"
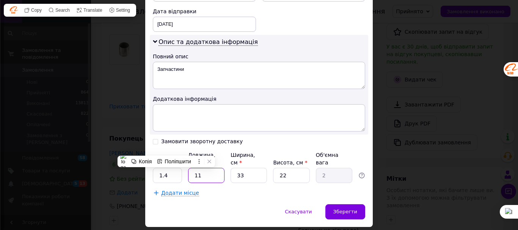
type input "2"
type input "0.36"
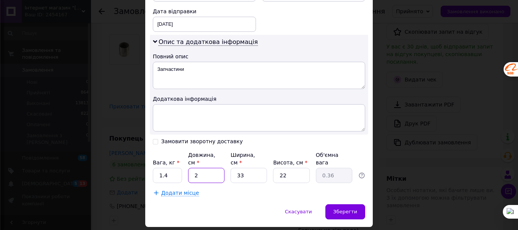
type input "29"
type input "5.26"
type input "29"
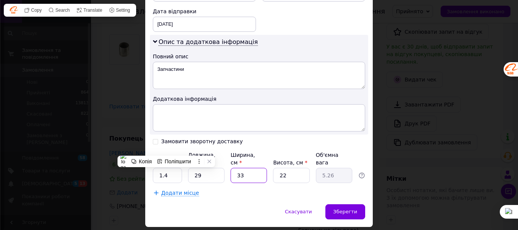
type input "1"
type input "0.16"
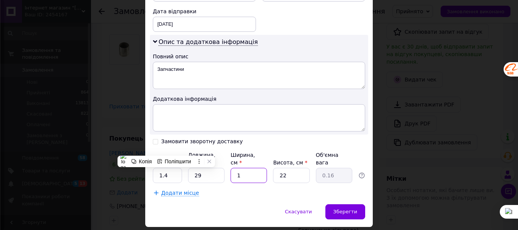
type input "19"
type input "3.03"
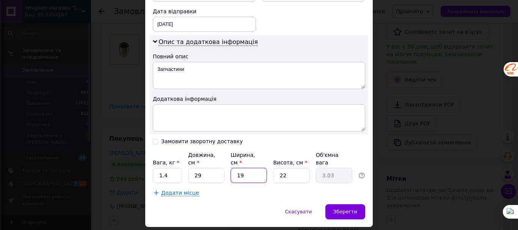
type input "19"
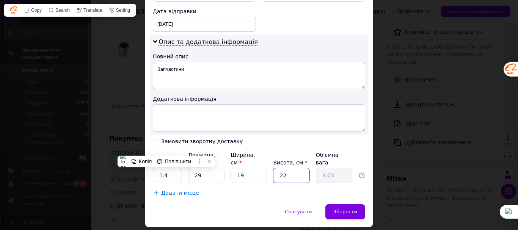
type input "1"
type input "0.14"
type input "14"
type input "1.93"
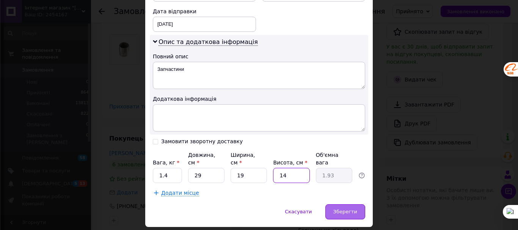
type input "14"
click at [341, 209] on span "Зберегти" at bounding box center [345, 212] width 24 height 6
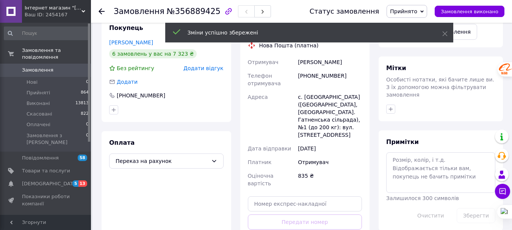
scroll to position [278, 0]
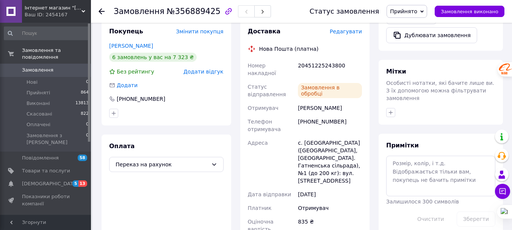
scroll to position [273, 0]
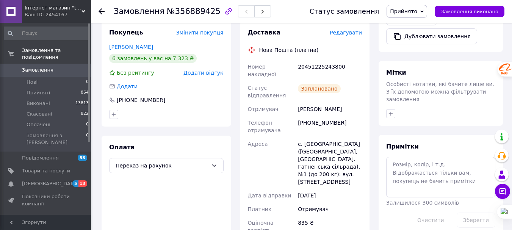
click at [103, 10] on icon at bounding box center [102, 11] width 6 height 6
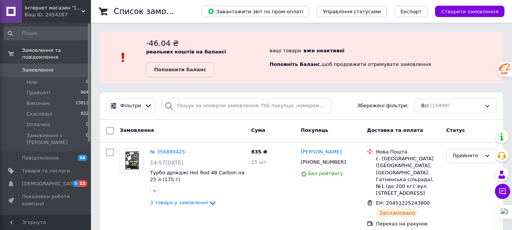
click at [229, 43] on div "-46.04 ₴ реальних коштів на балансі Поповнити баланс" at bounding box center [208, 57] width 124 height 39
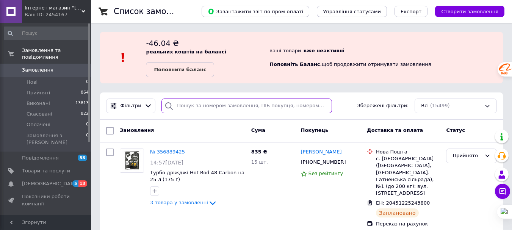
click at [227, 104] on input "search" at bounding box center [246, 106] width 170 height 15
type input "мудрак"
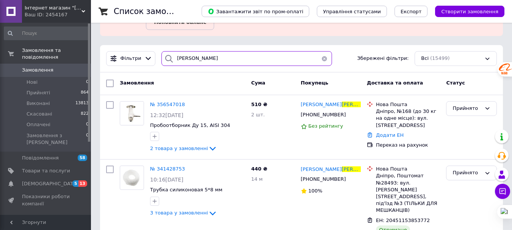
scroll to position [53, 0]
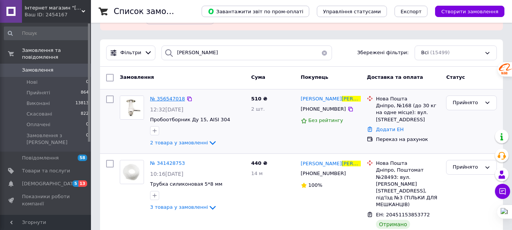
click at [163, 99] on span "№ 356547018" at bounding box center [167, 99] width 35 height 6
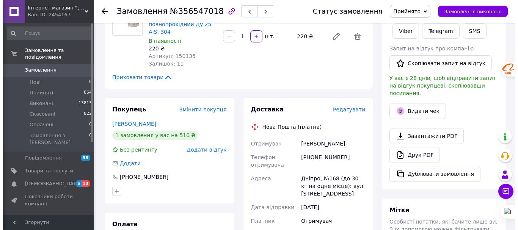
scroll to position [136, 0]
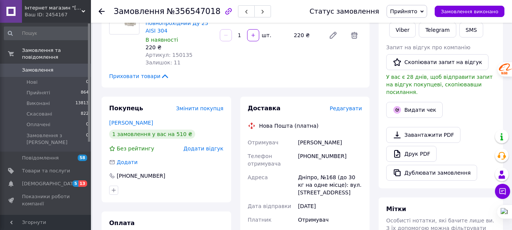
click at [350, 111] on span "Редагувати" at bounding box center [346, 108] width 32 height 6
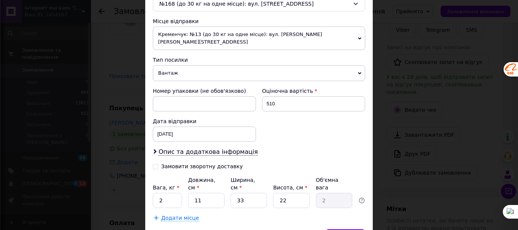
scroll to position [263, 0]
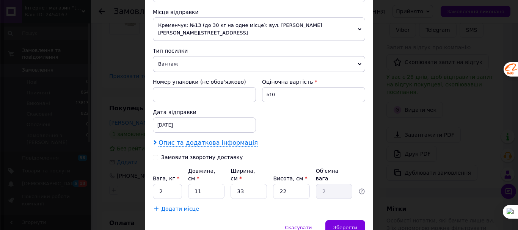
click at [220, 139] on span "Опис та додаткова інформація" at bounding box center [207, 143] width 99 height 8
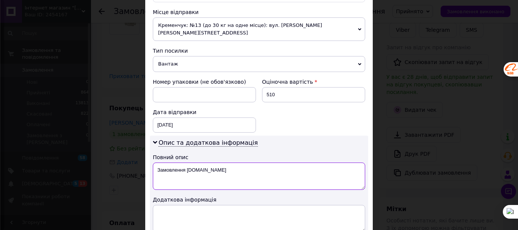
drag, startPoint x: 220, startPoint y: 160, endPoint x: 162, endPoint y: 162, distance: 58.0
click at [162, 163] on textarea "Замовлення [DOMAIN_NAME]" at bounding box center [259, 176] width 212 height 27
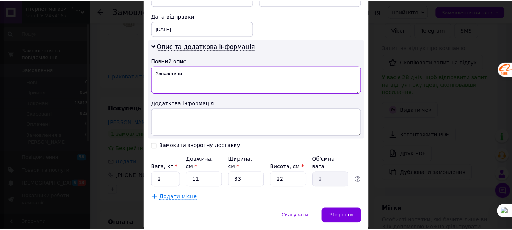
scroll to position [372, 0]
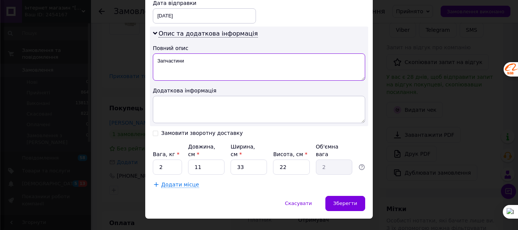
type textarea "Запчастини"
click at [167, 159] on input "2" at bounding box center [167, 166] width 29 height 15
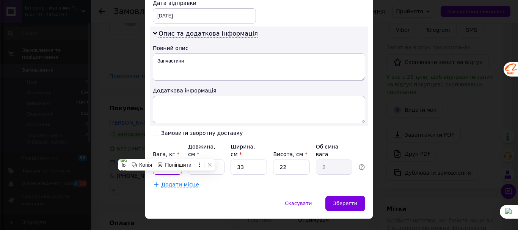
click at [167, 159] on input "0.3" at bounding box center [167, 166] width 29 height 15
type input "0.5"
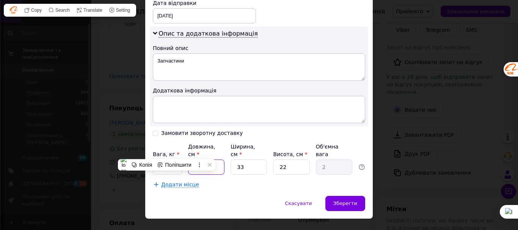
type input "2"
type input "0.36"
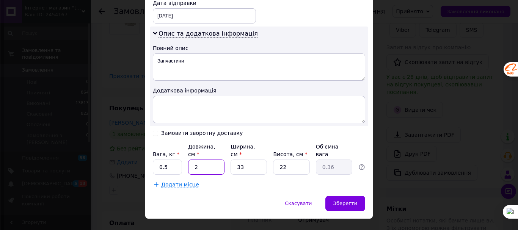
type input "25"
type input "4.54"
type input "25"
type input "2"
type input "0.28"
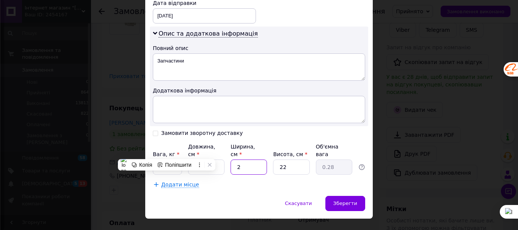
type input "20"
type input "2.75"
type input "20"
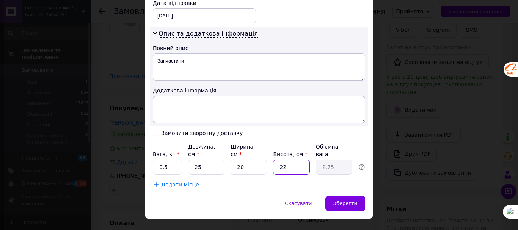
type input "6"
type input "0.75"
type input "6"
click at [345, 196] on div "Зберегти" at bounding box center [345, 203] width 40 height 15
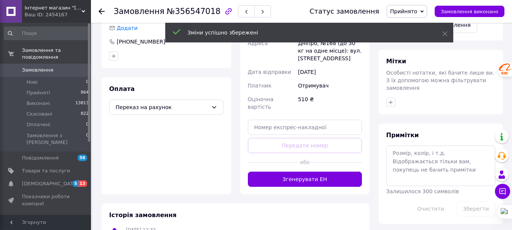
scroll to position [273, 0]
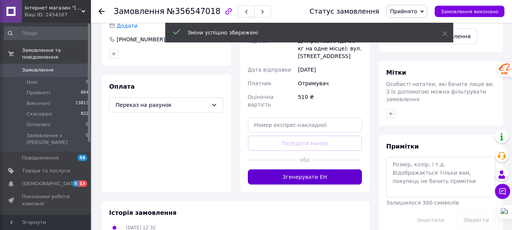
click at [336, 170] on button "Згенерувати ЕН" at bounding box center [305, 176] width 114 height 15
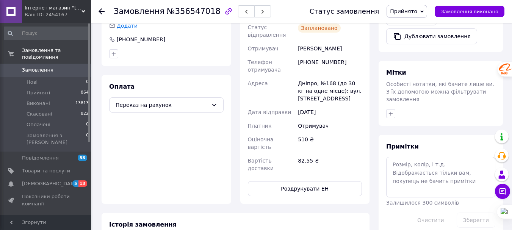
click at [101, 11] on use at bounding box center [102, 11] width 6 height 6
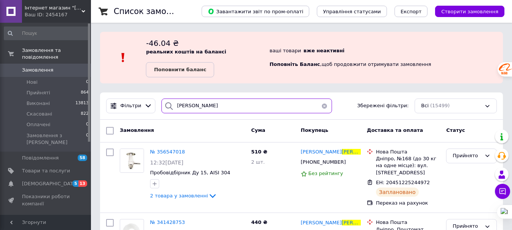
click at [200, 106] on input "мудрак" at bounding box center [246, 106] width 170 height 15
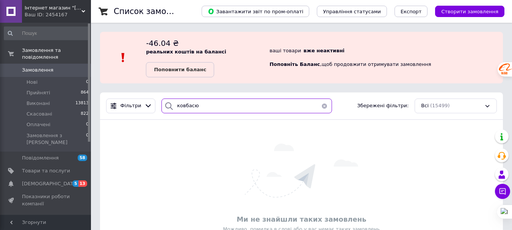
type input "ковбасюк"
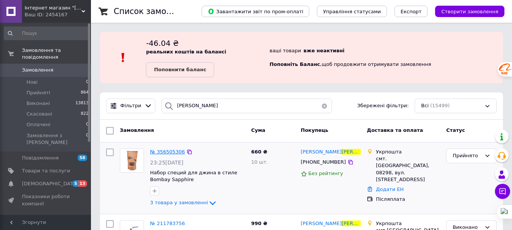
click at [161, 151] on span "№ 356505306" at bounding box center [167, 152] width 35 height 6
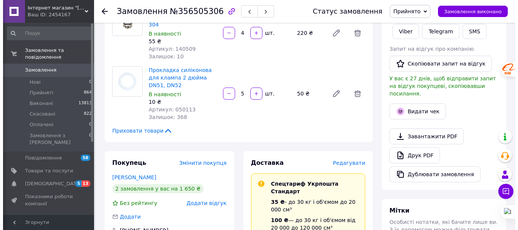
scroll to position [139, 0]
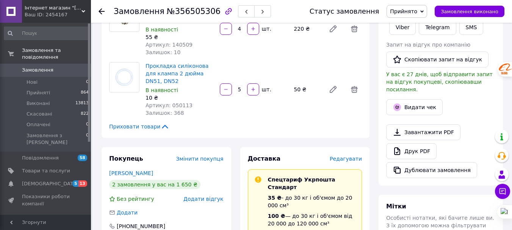
click at [355, 156] on span "Редагувати" at bounding box center [346, 159] width 32 height 6
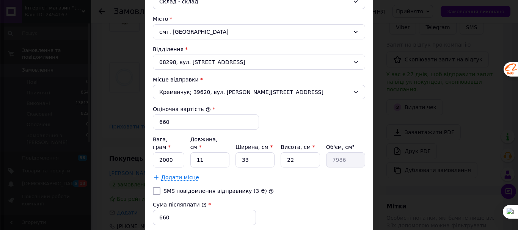
scroll to position [225, 0]
click at [175, 152] on input "2000" at bounding box center [168, 159] width 31 height 15
type input "400"
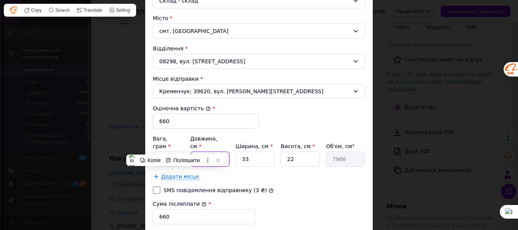
type input "2"
type input "1452"
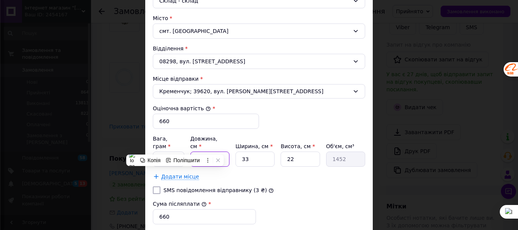
type input "21"
type input "15246"
type input "21"
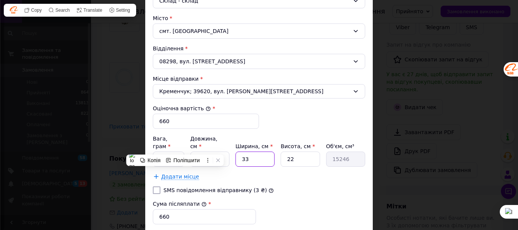
type input "1"
type input "462"
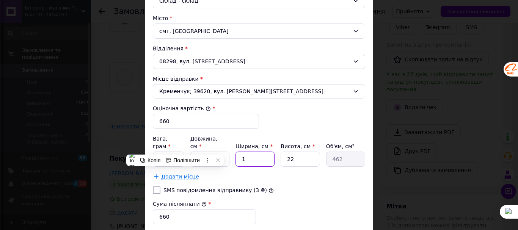
type input "12"
type input "5544"
type input "12"
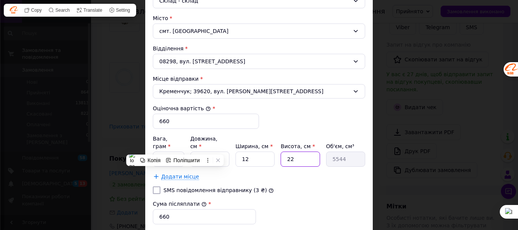
type input "7"
type input "1764"
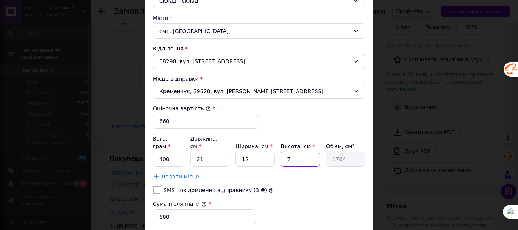
type input "7"
click at [263, 173] on div "Додати місце" at bounding box center [259, 177] width 212 height 8
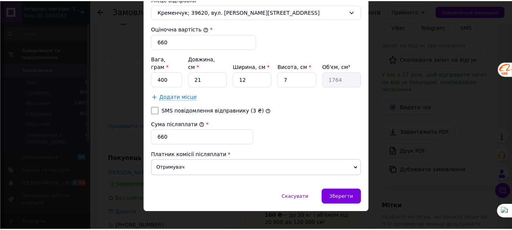
scroll to position [305, 0]
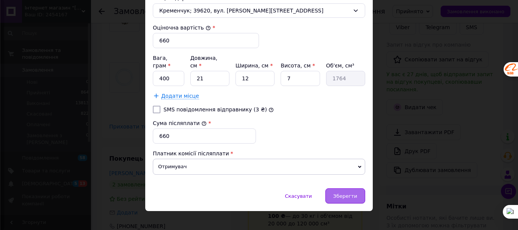
click at [352, 188] on div "Зберегти" at bounding box center [345, 195] width 40 height 15
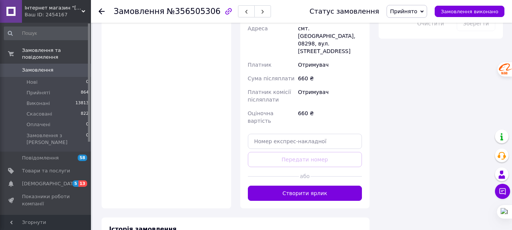
scroll to position [457, 0]
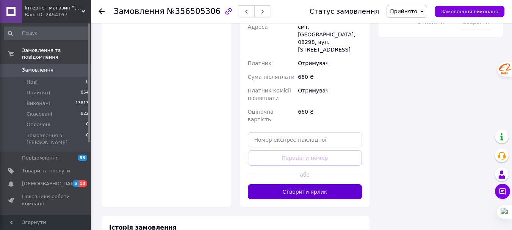
click at [331, 184] on button "Створити ярлик" at bounding box center [305, 191] width 114 height 15
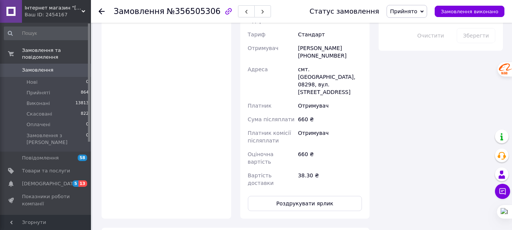
click at [331, 196] on button "Роздрукувати ярлик" at bounding box center [305, 203] width 114 height 15
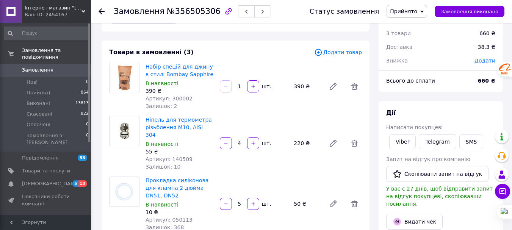
scroll to position [0, 0]
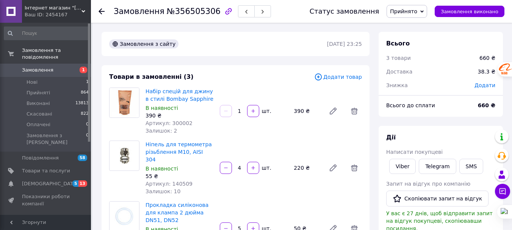
click at [52, 77] on li "Нові 1" at bounding box center [46, 82] width 93 height 11
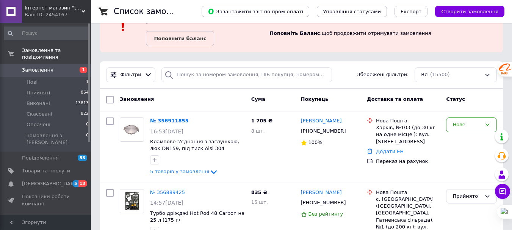
scroll to position [43, 0]
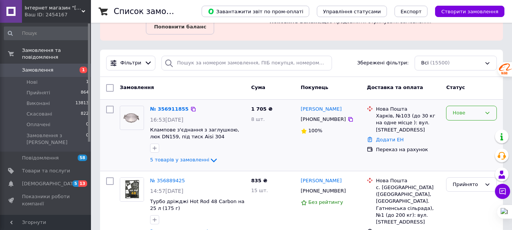
click at [464, 114] on div "Нове" at bounding box center [466, 113] width 29 height 8
click at [458, 127] on li "Прийнято" at bounding box center [471, 129] width 50 height 14
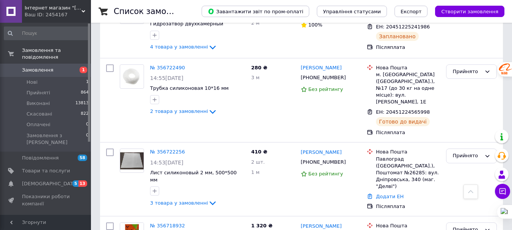
scroll to position [897, 0]
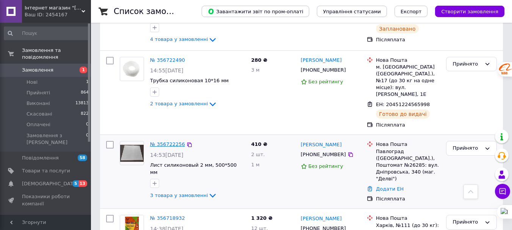
click at [160, 141] on link "№ 356722256" at bounding box center [167, 144] width 35 height 6
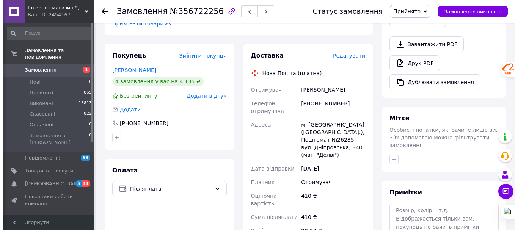
scroll to position [218, 0]
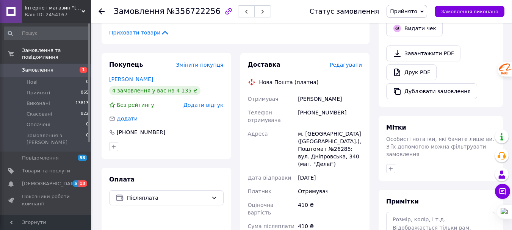
click at [343, 62] on span "Редагувати" at bounding box center [346, 65] width 32 height 6
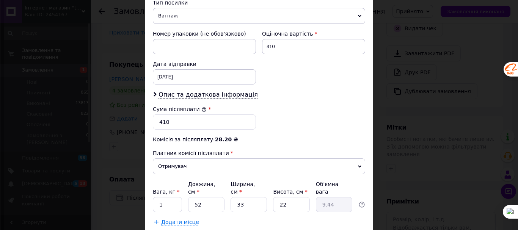
scroll to position [348, 0]
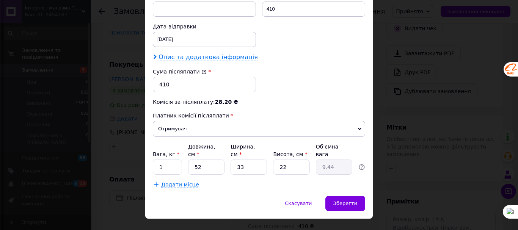
click at [201, 53] on span "Опис та додаткова інформація" at bounding box center [207, 57] width 99 height 8
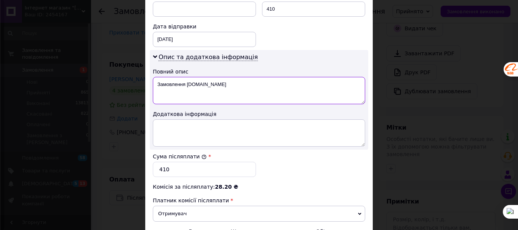
click at [209, 77] on textarea "Замовлення [DOMAIN_NAME]" at bounding box center [259, 90] width 212 height 27
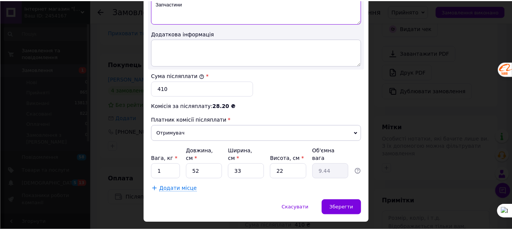
scroll to position [433, 0]
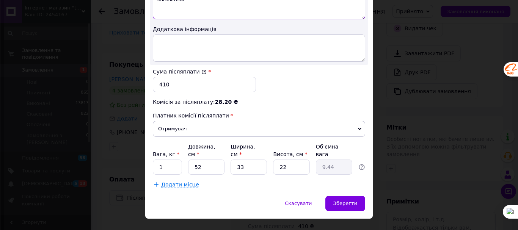
type textarea "Запчастини"
click at [167, 159] on input "1" at bounding box center [167, 166] width 29 height 15
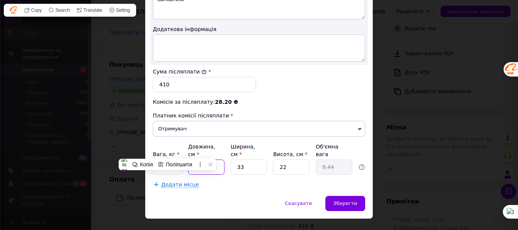
type input "5"
type input "0.91"
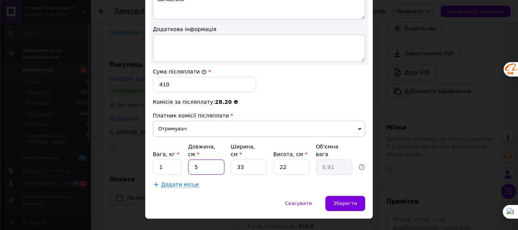
type input "57"
type input "10.35"
type input "5"
type input "0.91"
type input "54"
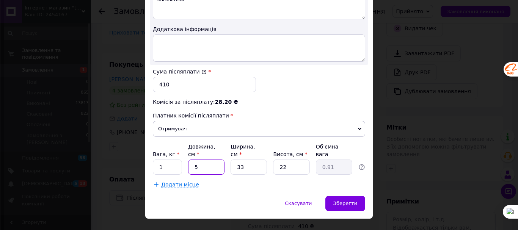
type input "9.8"
type input "54"
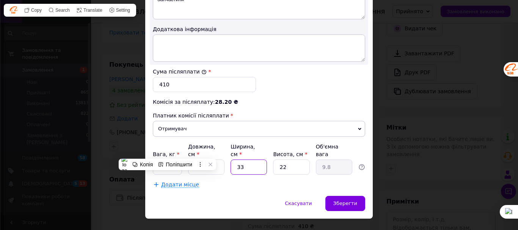
type input "1"
type input "0.3"
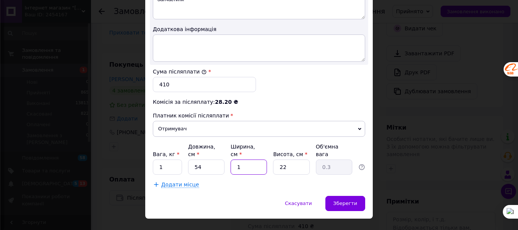
type input "13"
type input "3.86"
type input "13"
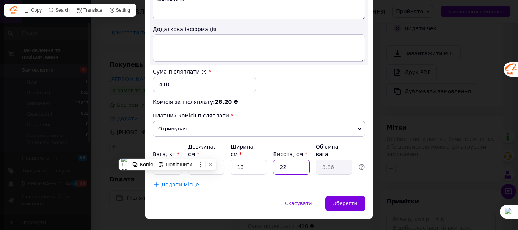
type input "5"
type input "0.88"
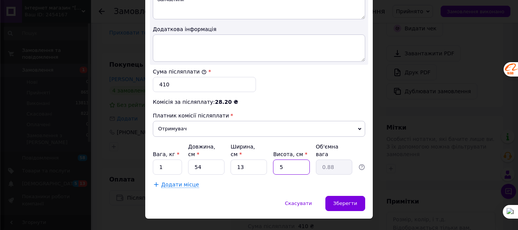
type input "5"
click at [264, 181] on div "Додати місце" at bounding box center [259, 185] width 212 height 8
click at [343, 200] on span "Зберегти" at bounding box center [345, 203] width 24 height 6
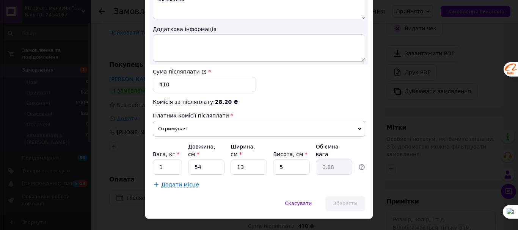
click at [343, 200] on span "Зберегти" at bounding box center [345, 203] width 24 height 6
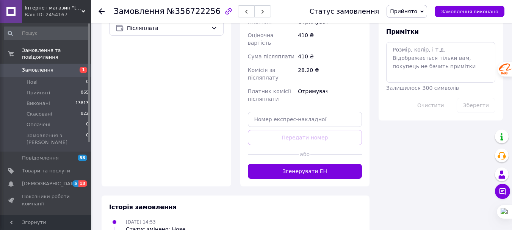
scroll to position [397, 0]
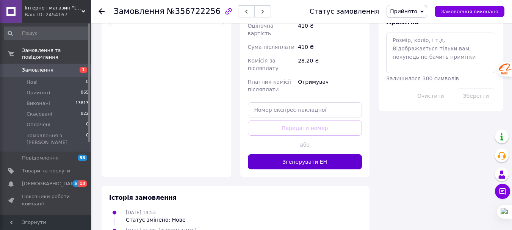
click at [322, 154] on button "Згенерувати ЕН" at bounding box center [305, 161] width 114 height 15
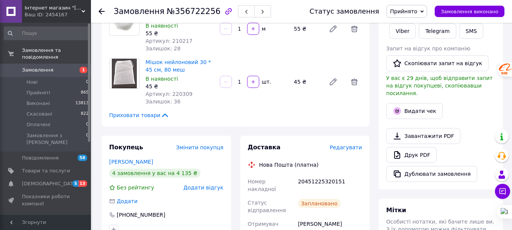
scroll to position [144, 0]
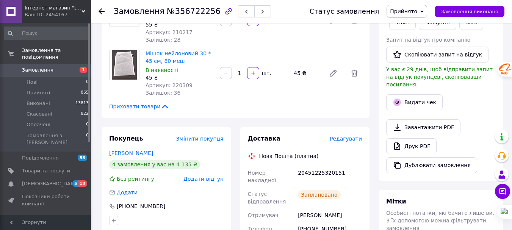
click at [157, 106] on div "Товари в замовленні (3) Додати товар Лист силіконовий 2 мм, 500 * 500 мм В наяв…" at bounding box center [236, 19] width 268 height 197
